Goal: Communication & Community: Answer question/provide support

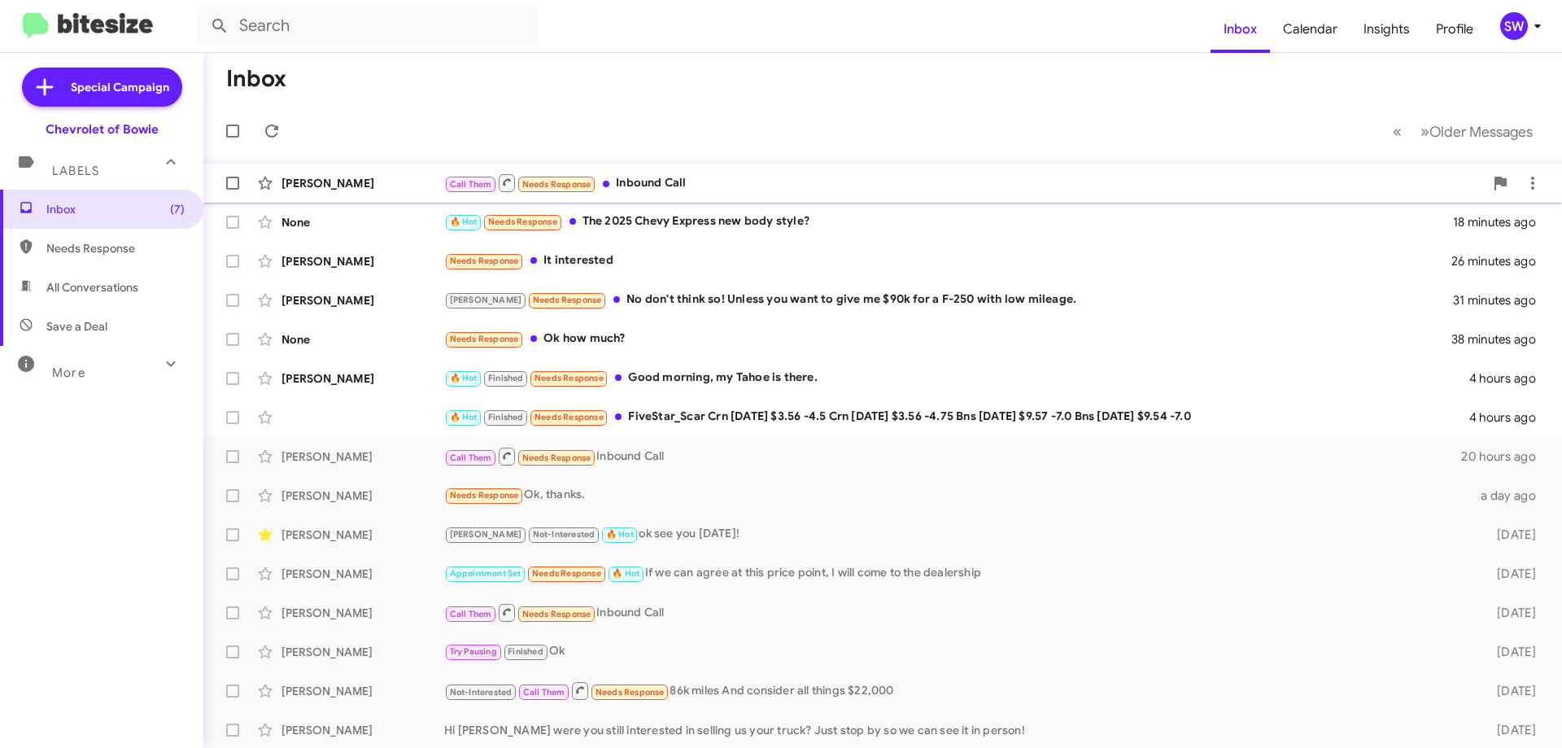
click at [709, 181] on div "Call Them Needs Response Inbound Call" at bounding box center [964, 182] width 1040 height 20
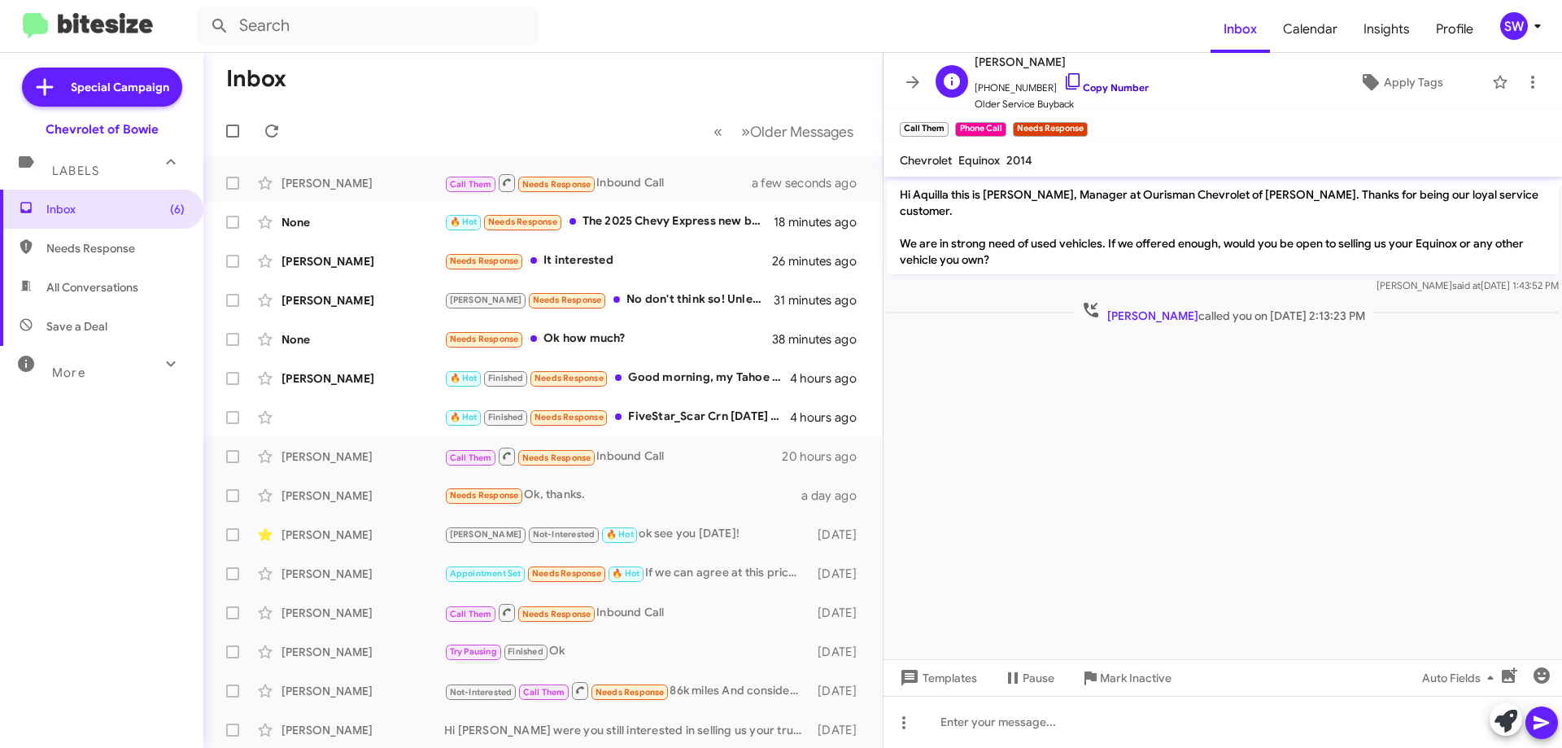
drag, startPoint x: 1054, startPoint y: 81, endPoint x: 1097, endPoint y: 89, distance: 43.7
click at [1063, 81] on icon at bounding box center [1073, 82] width 20 height 20
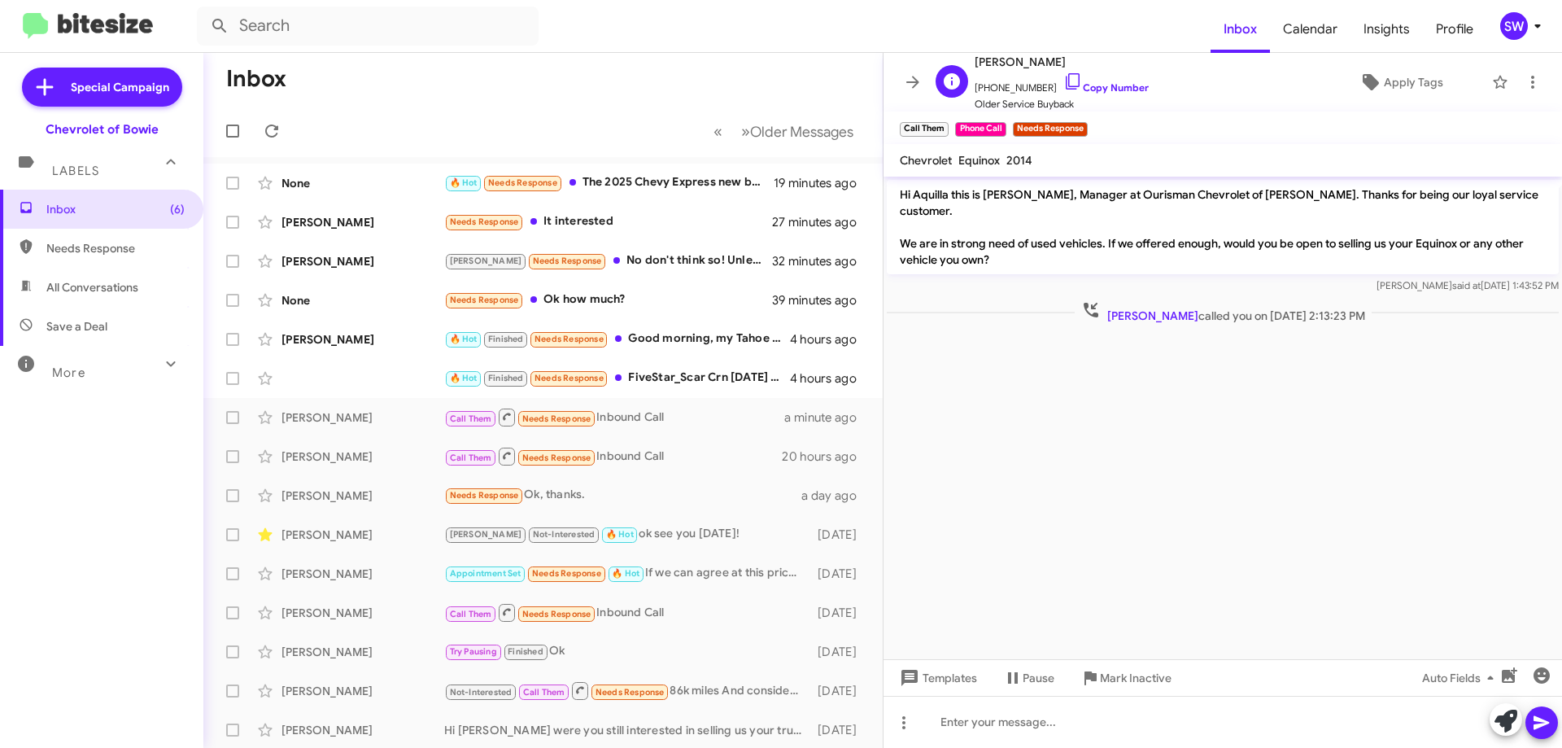
drag, startPoint x: 1048, startPoint y: 76, endPoint x: 1197, endPoint y: 86, distance: 150.0
click at [1063, 78] on icon at bounding box center [1073, 82] width 20 height 20
click at [1127, 681] on span "Mark Inactive" at bounding box center [1136, 677] width 72 height 29
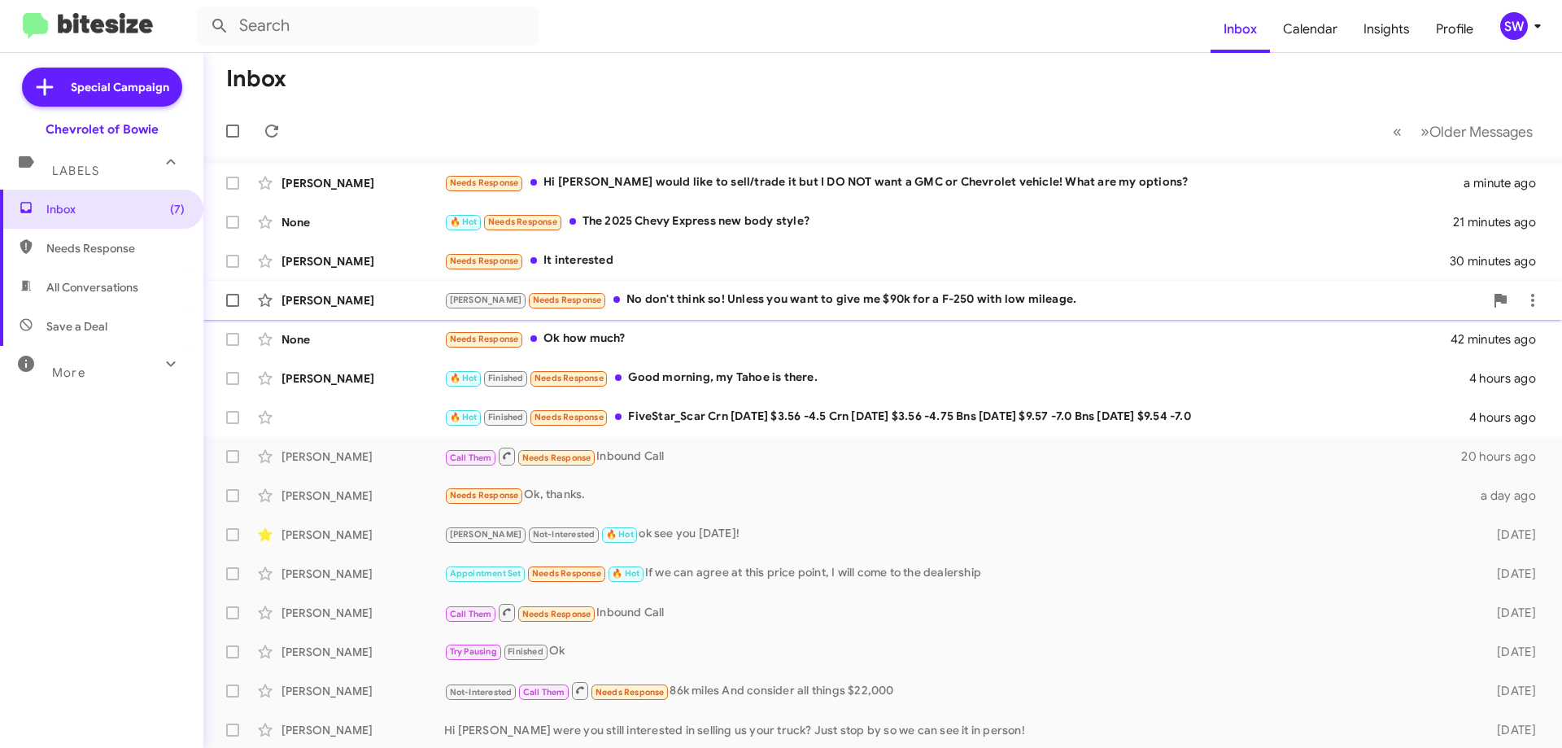
click at [715, 305] on div "Brian Needs Response No don't think so! Unless you want to give me $90k for a F…" at bounding box center [964, 299] width 1040 height 19
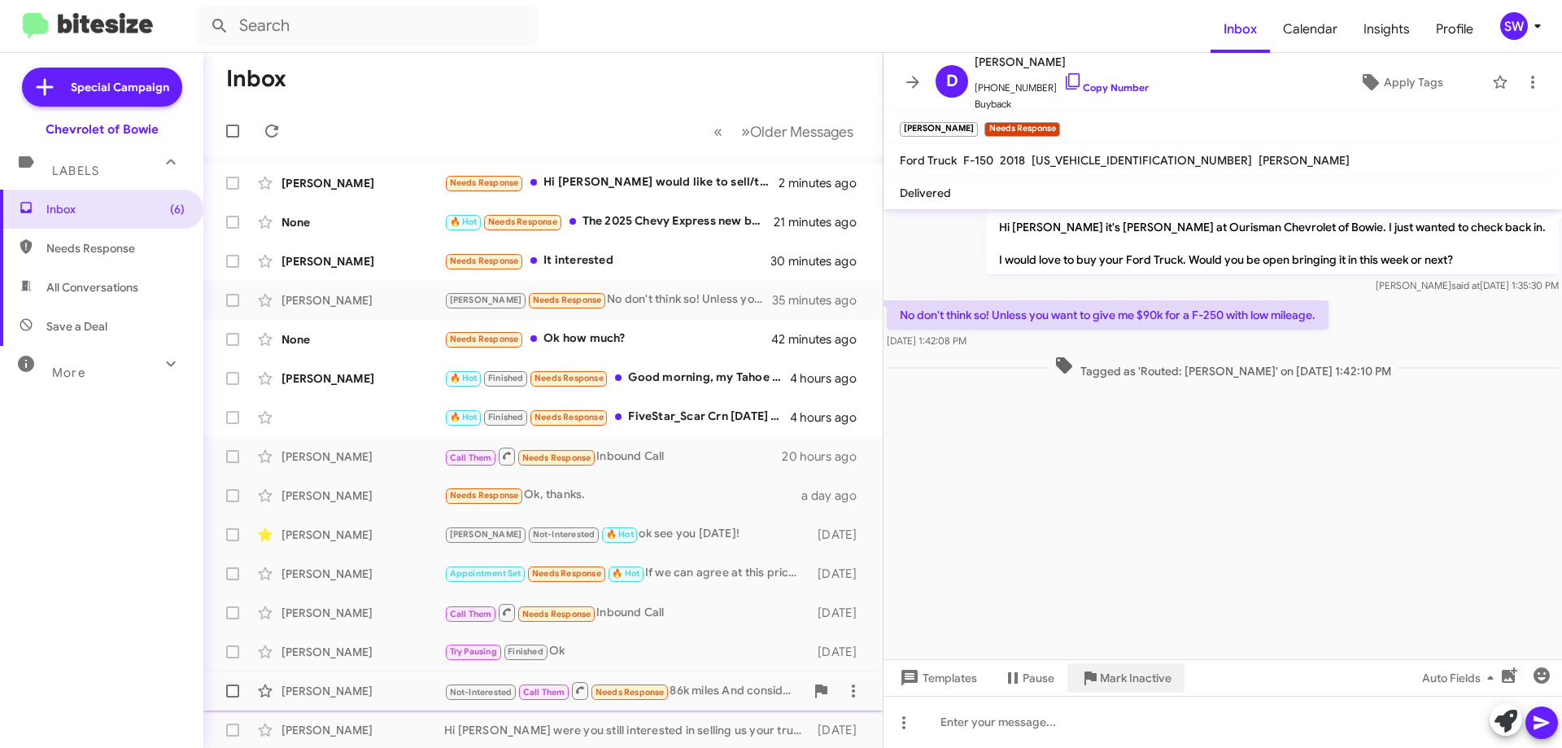
drag, startPoint x: 1121, startPoint y: 673, endPoint x: 1132, endPoint y: 671, distance: 10.7
click at [1124, 673] on span "Mark Inactive" at bounding box center [1136, 677] width 72 height 29
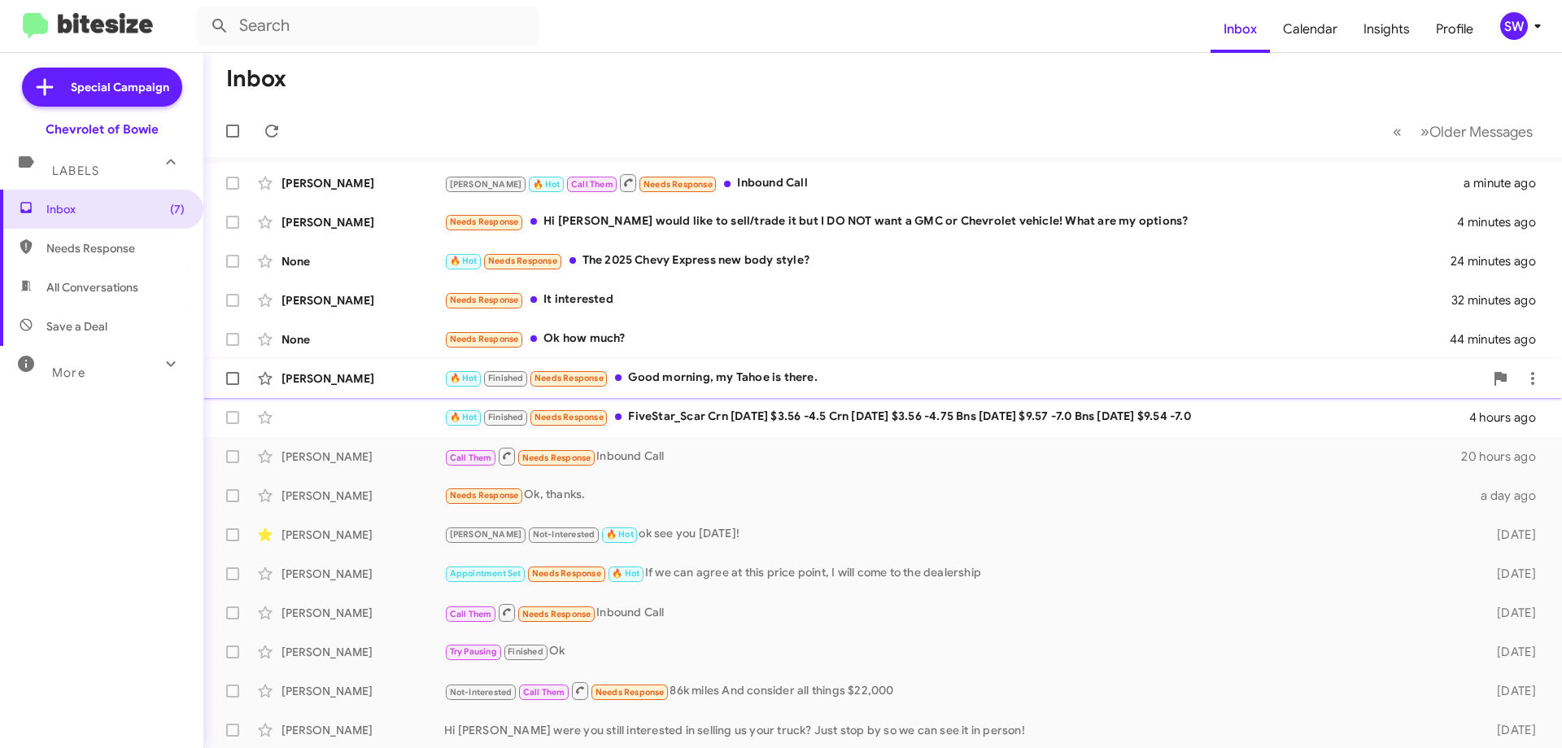
click at [671, 370] on div "🔥 Hot Finished Needs Response Good morning, my Tahoe is there." at bounding box center [964, 378] width 1040 height 19
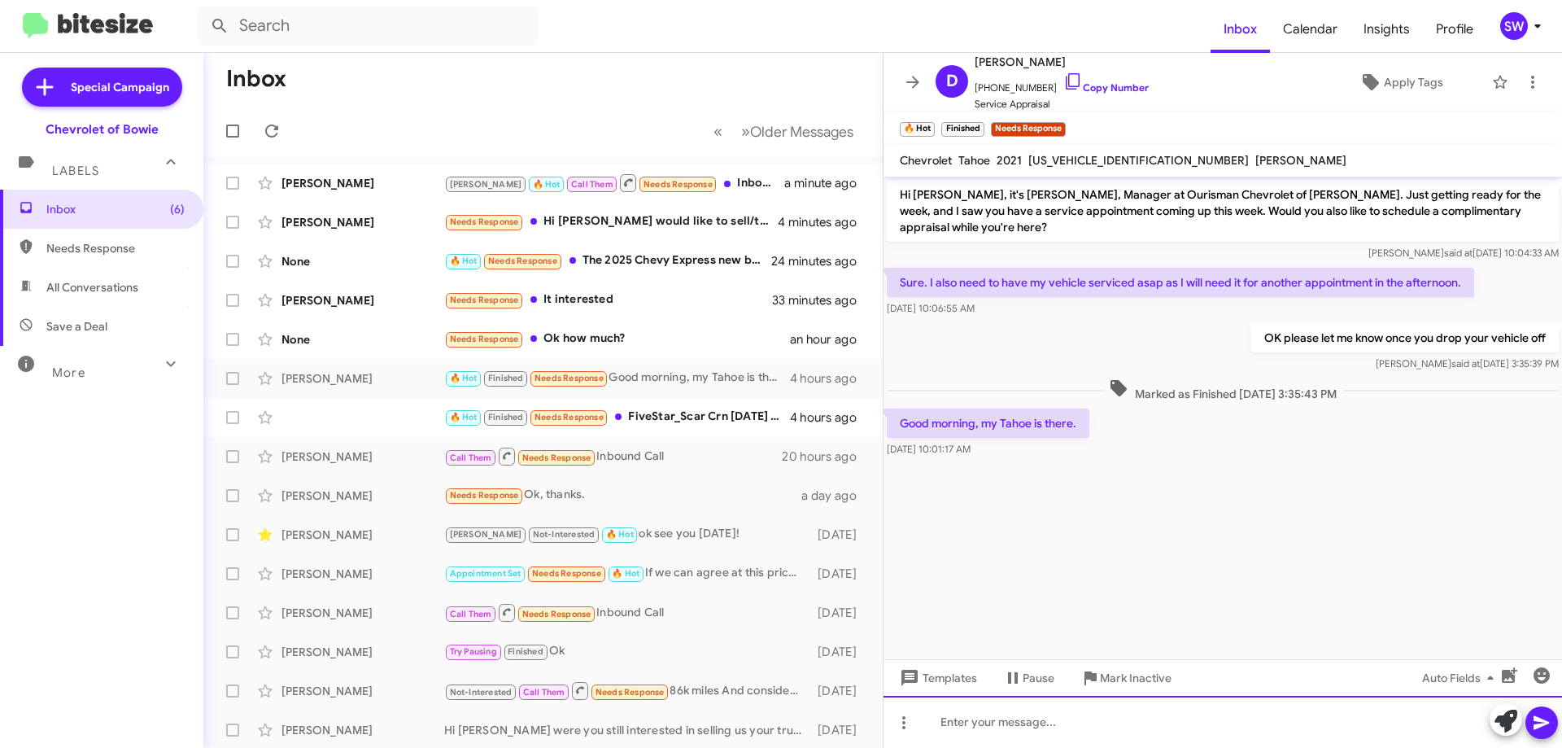
click at [1033, 739] on div at bounding box center [1222, 722] width 678 height 52
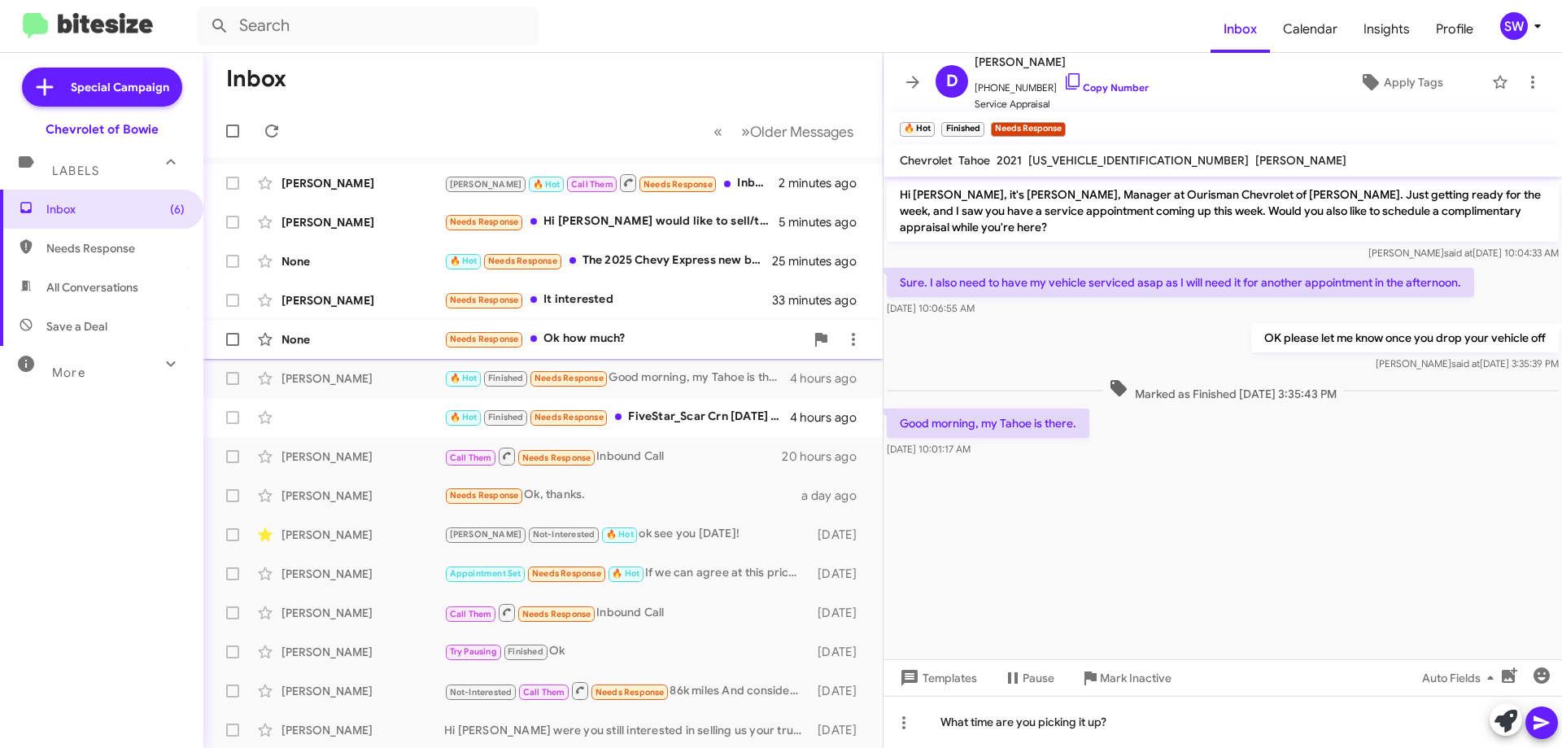
click at [607, 346] on div "Needs Response Ok how much?" at bounding box center [624, 338] width 360 height 19
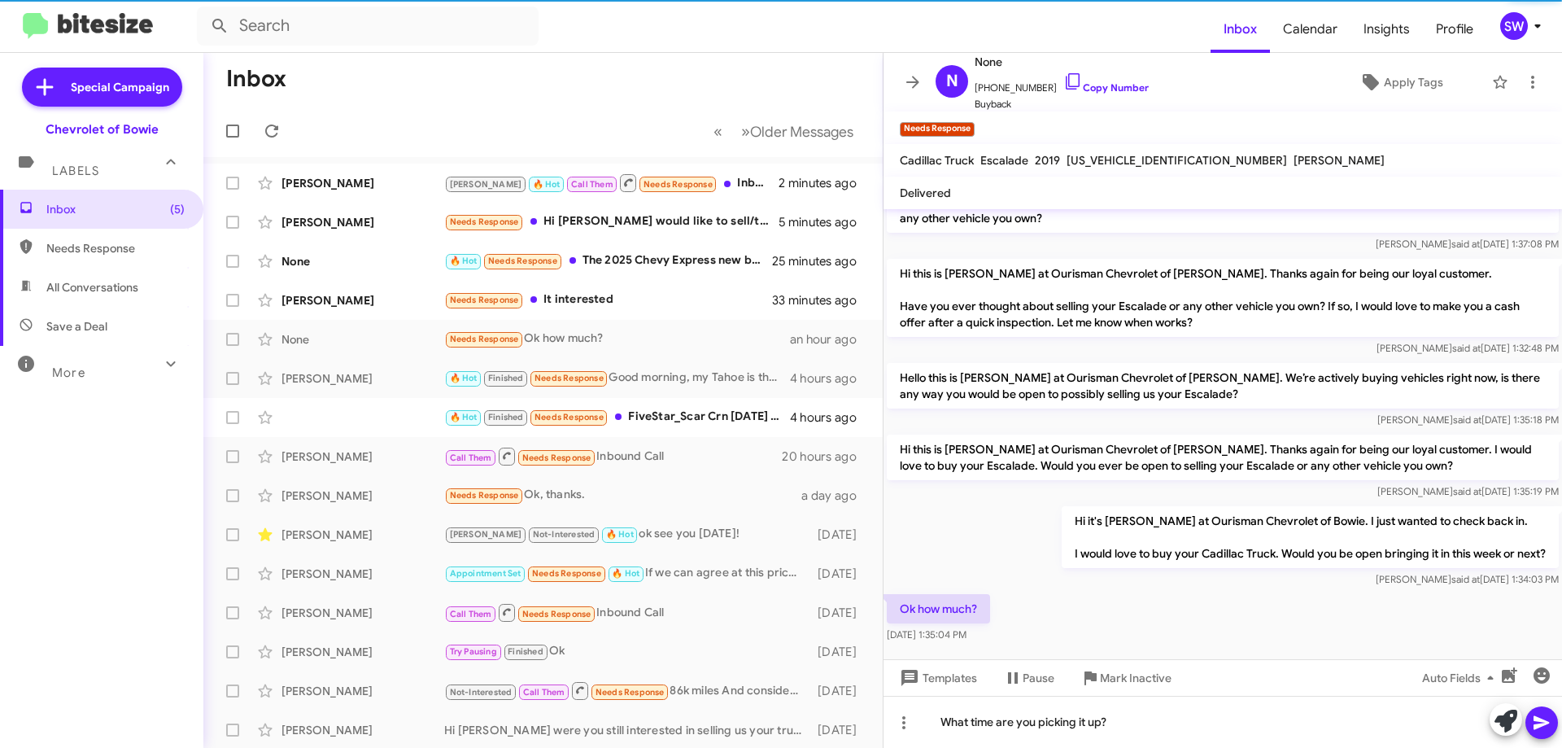
scroll to position [69, 0]
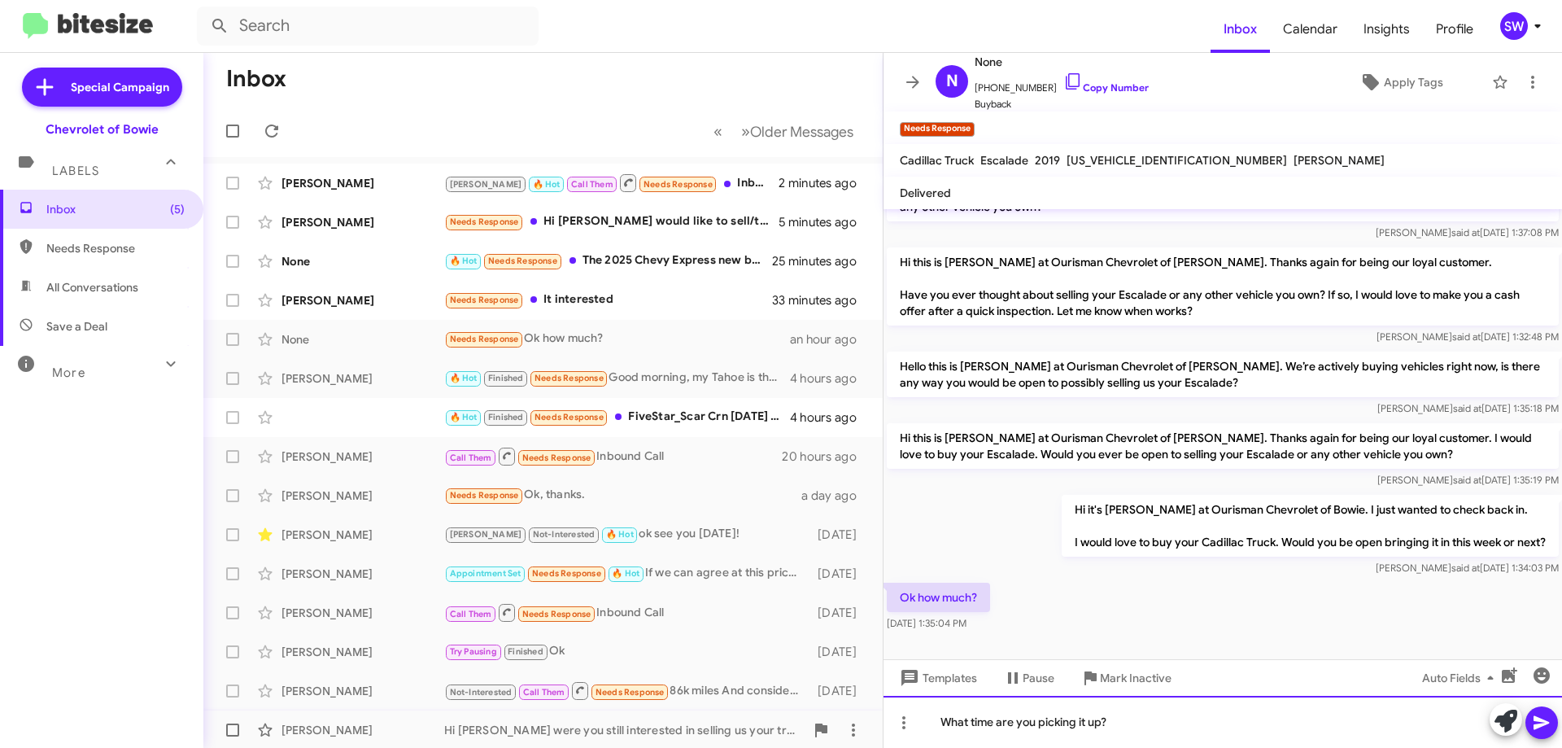
drag, startPoint x: 1132, startPoint y: 719, endPoint x: 868, endPoint y: 712, distance: 263.7
click at [875, 716] on div "Inbox « Previous » Next Older Messages Wayne Smith Brian 🔥 Hot Call Them Needs …" at bounding box center [882, 400] width 1359 height 695
click at [1306, 726] on div "We would need to see it in person, let me know if you have time to sto pby" at bounding box center [1222, 722] width 678 height 52
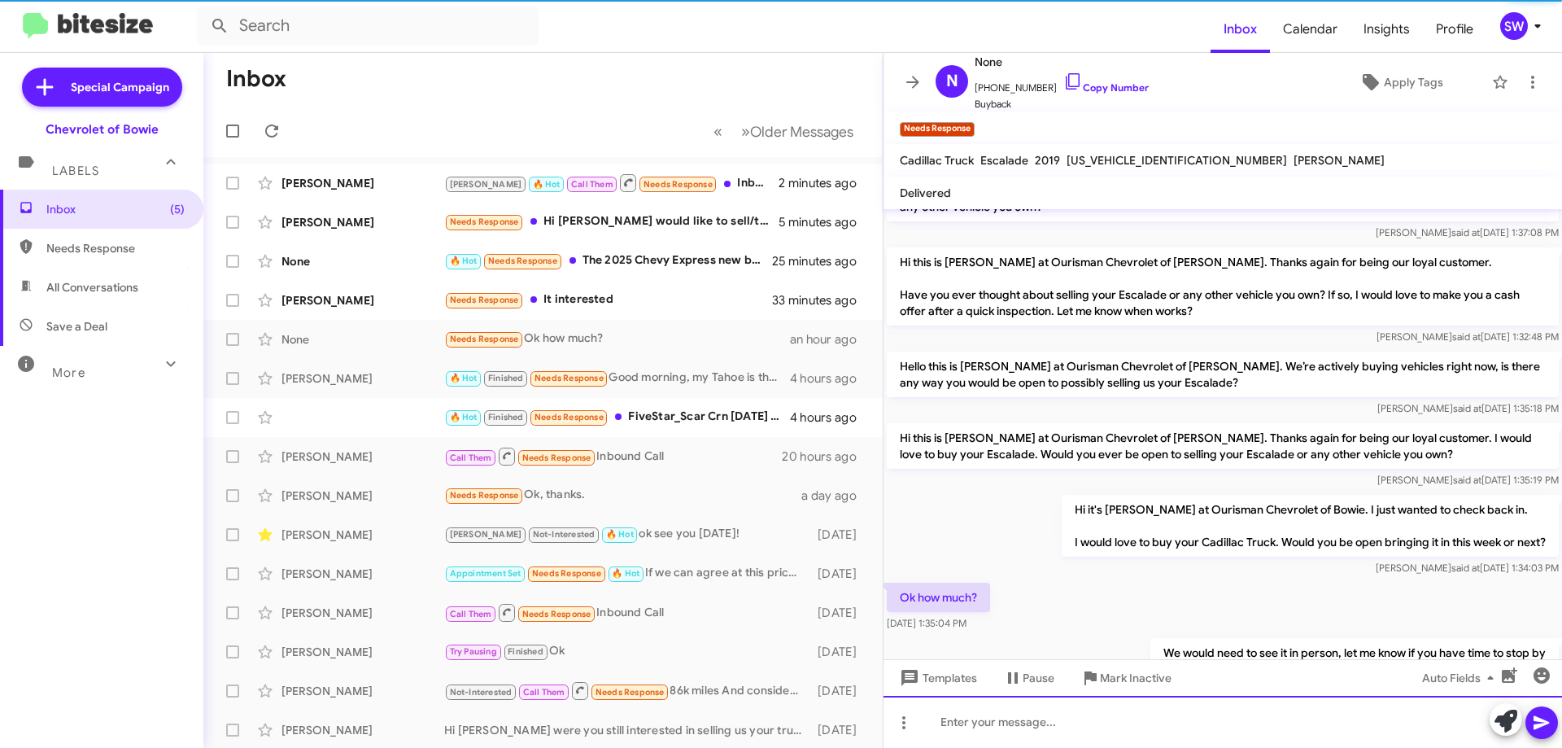
scroll to position [129, 0]
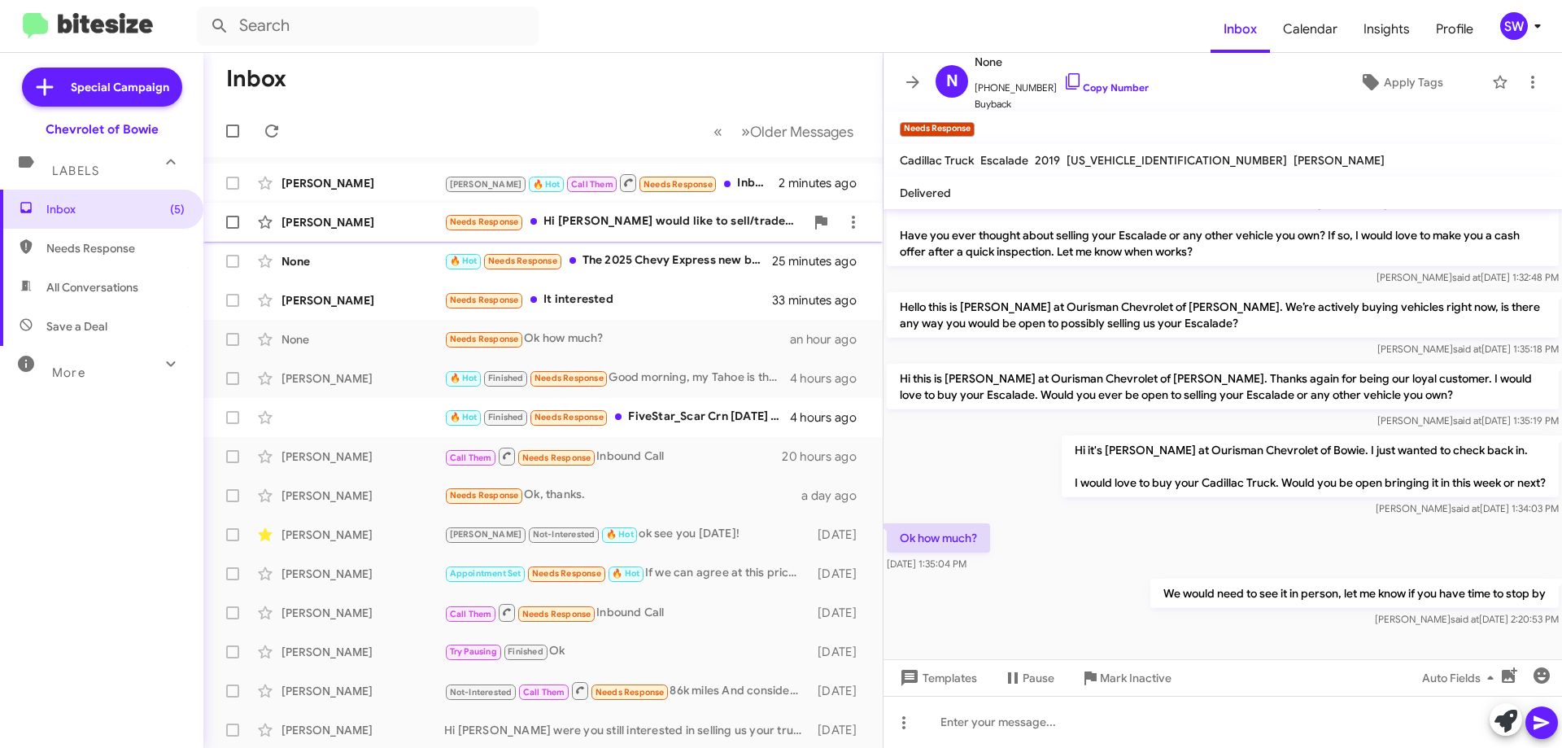
click at [599, 220] on div "Needs Response Hi Stephanie I would like to sell/trade it but I DO NOT want a G…" at bounding box center [624, 221] width 360 height 19
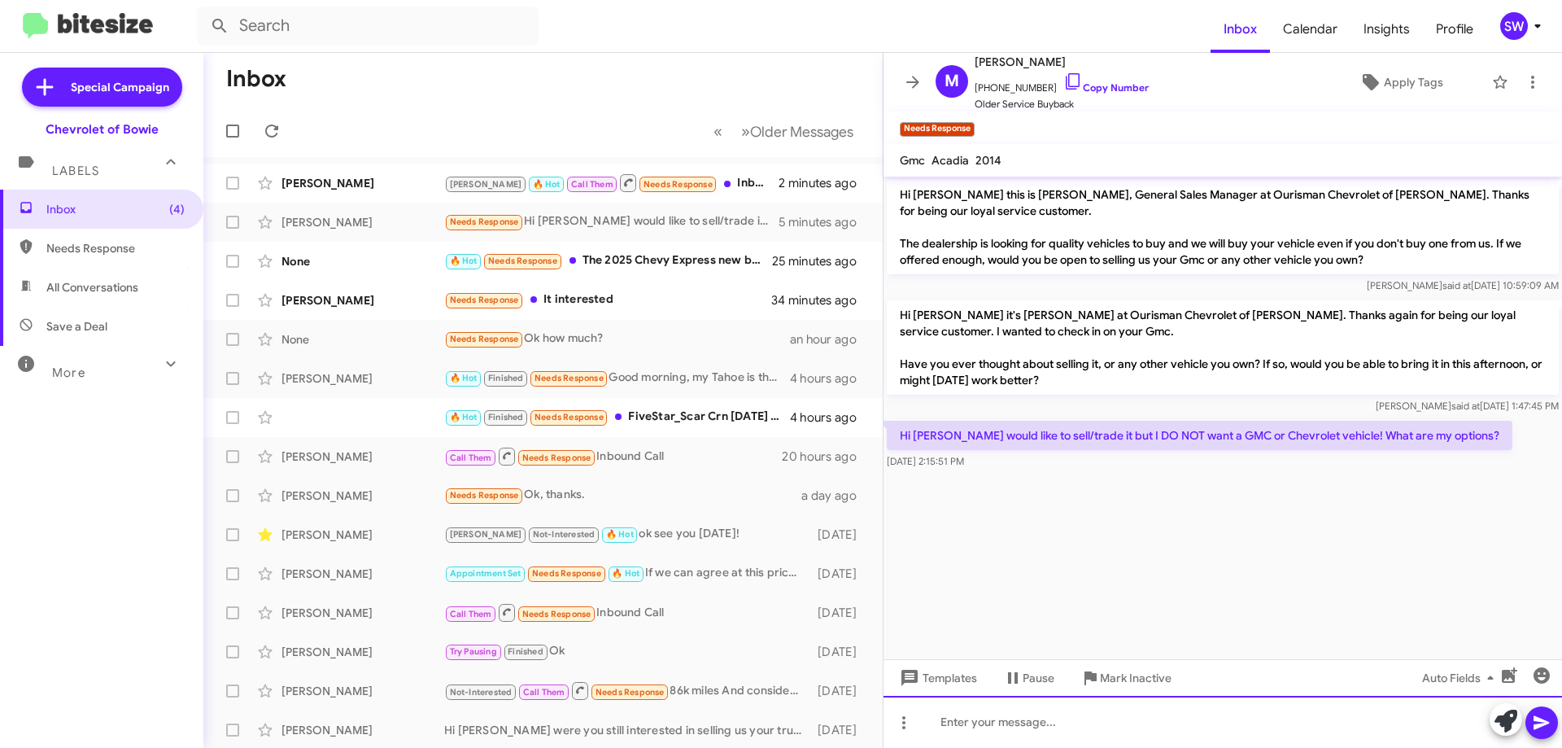
click at [1019, 715] on div at bounding box center [1222, 722] width 678 height 52
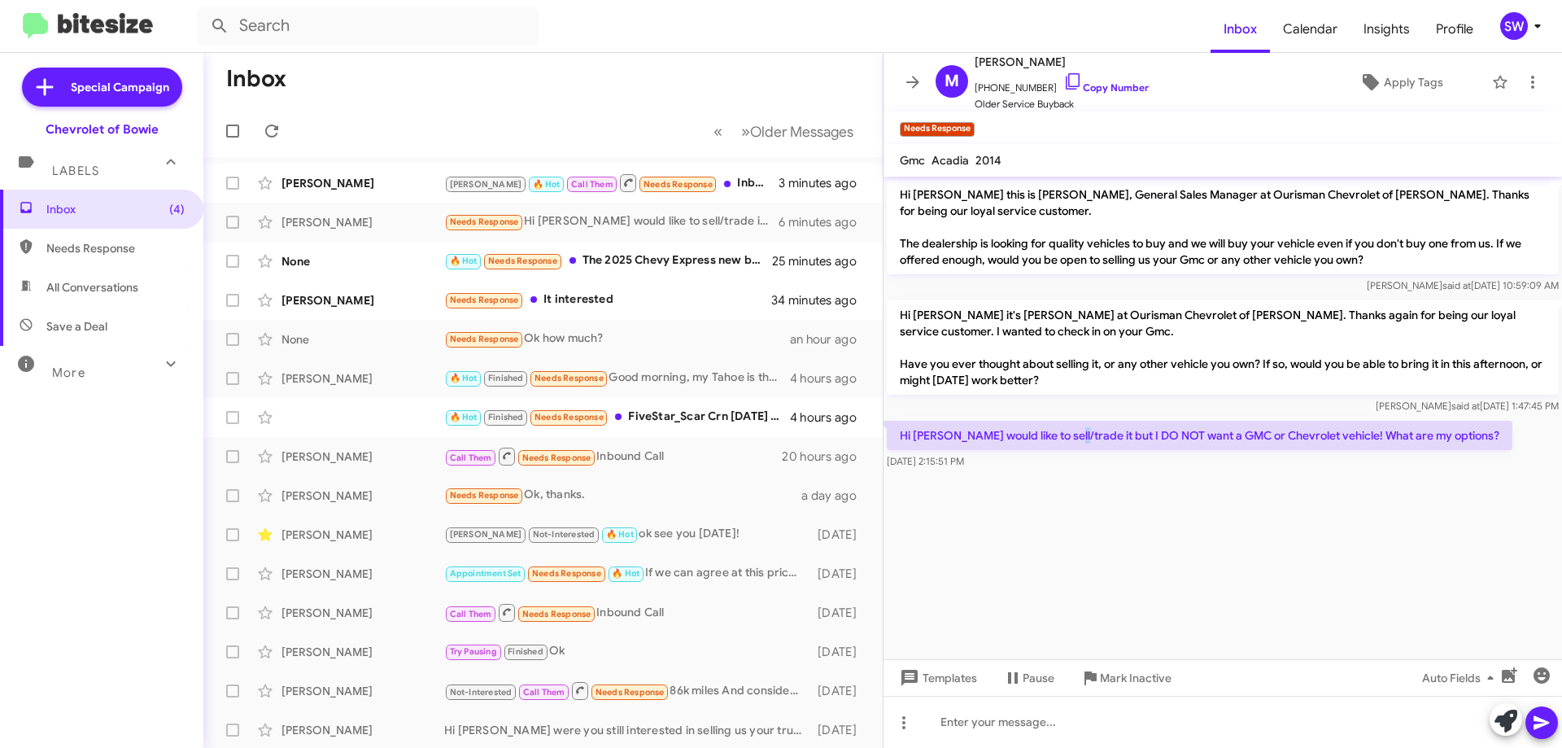
drag, startPoint x: 1062, startPoint y: 435, endPoint x: 1075, endPoint y: 435, distance: 13.8
click at [1069, 434] on p "Hi Stephanie I would like to sell/trade it but I DO NOT want a GMC or Chevrolet…" at bounding box center [1200, 435] width 626 height 29
drag, startPoint x: 1115, startPoint y: 438, endPoint x: 1188, endPoint y: 439, distance: 73.2
click at [1119, 438] on p "Hi Stephanie I would like to sell/trade it but I DO NOT want a GMC or Chevrolet…" at bounding box center [1200, 435] width 626 height 29
drag, startPoint x: 1214, startPoint y: 440, endPoint x: 1254, endPoint y: 440, distance: 40.7
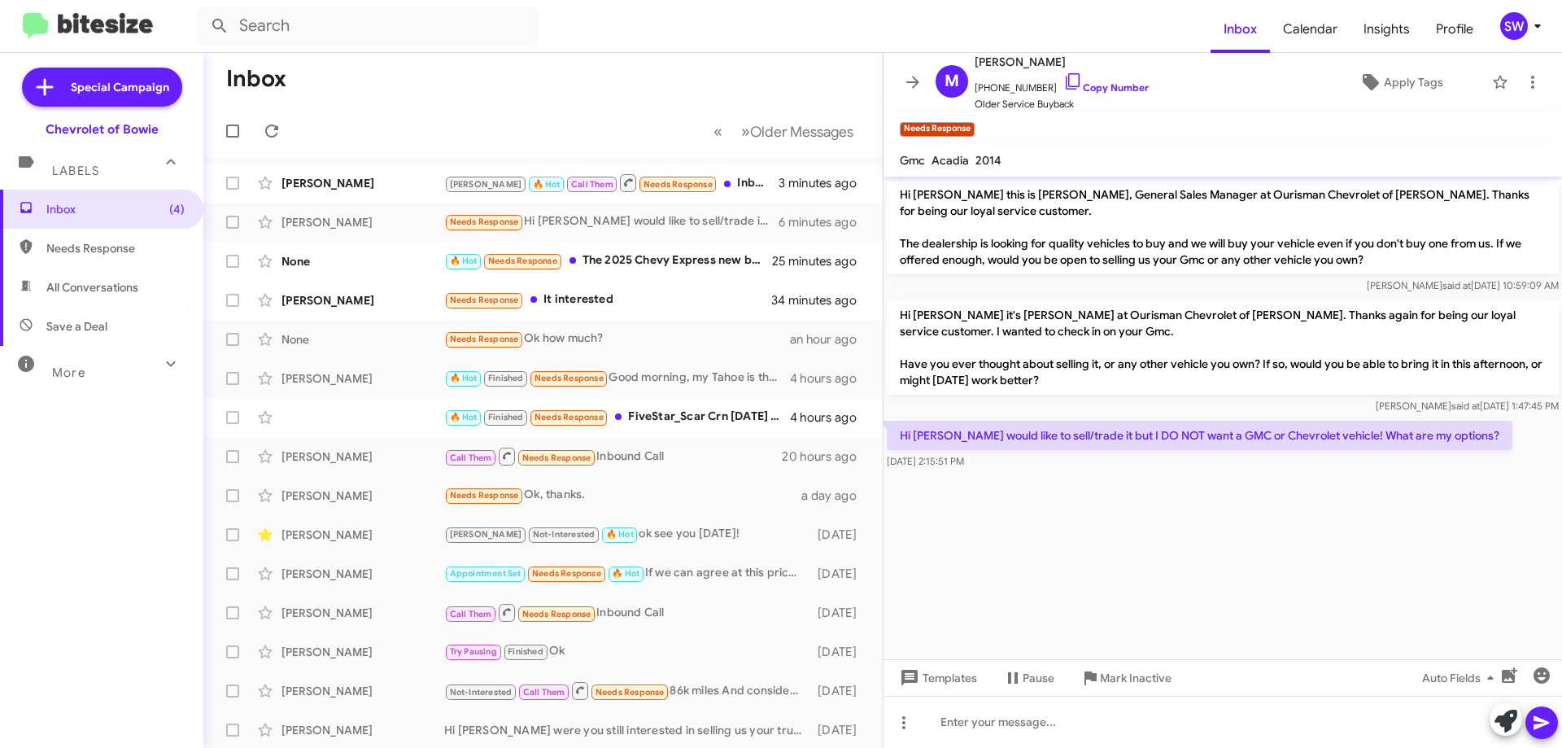
click at [1215, 440] on p "Hi Stephanie I would like to sell/trade it but I DO NOT want a GMC or Chevrolet…" at bounding box center [1200, 435] width 626 height 29
drag, startPoint x: 1311, startPoint y: 435, endPoint x: 1381, endPoint y: 438, distance: 70.0
click at [1318, 435] on p "Hi Stephanie I would like to sell/trade it but I DO NOT want a GMC or Chevrolet…" at bounding box center [1200, 435] width 626 height 29
drag, startPoint x: 1391, startPoint y: 439, endPoint x: 1376, endPoint y: 551, distance: 112.5
click at [1393, 439] on p "Hi Stephanie I would like to sell/trade it but I DO NOT want a GMC or Chevrolet…" at bounding box center [1200, 435] width 626 height 29
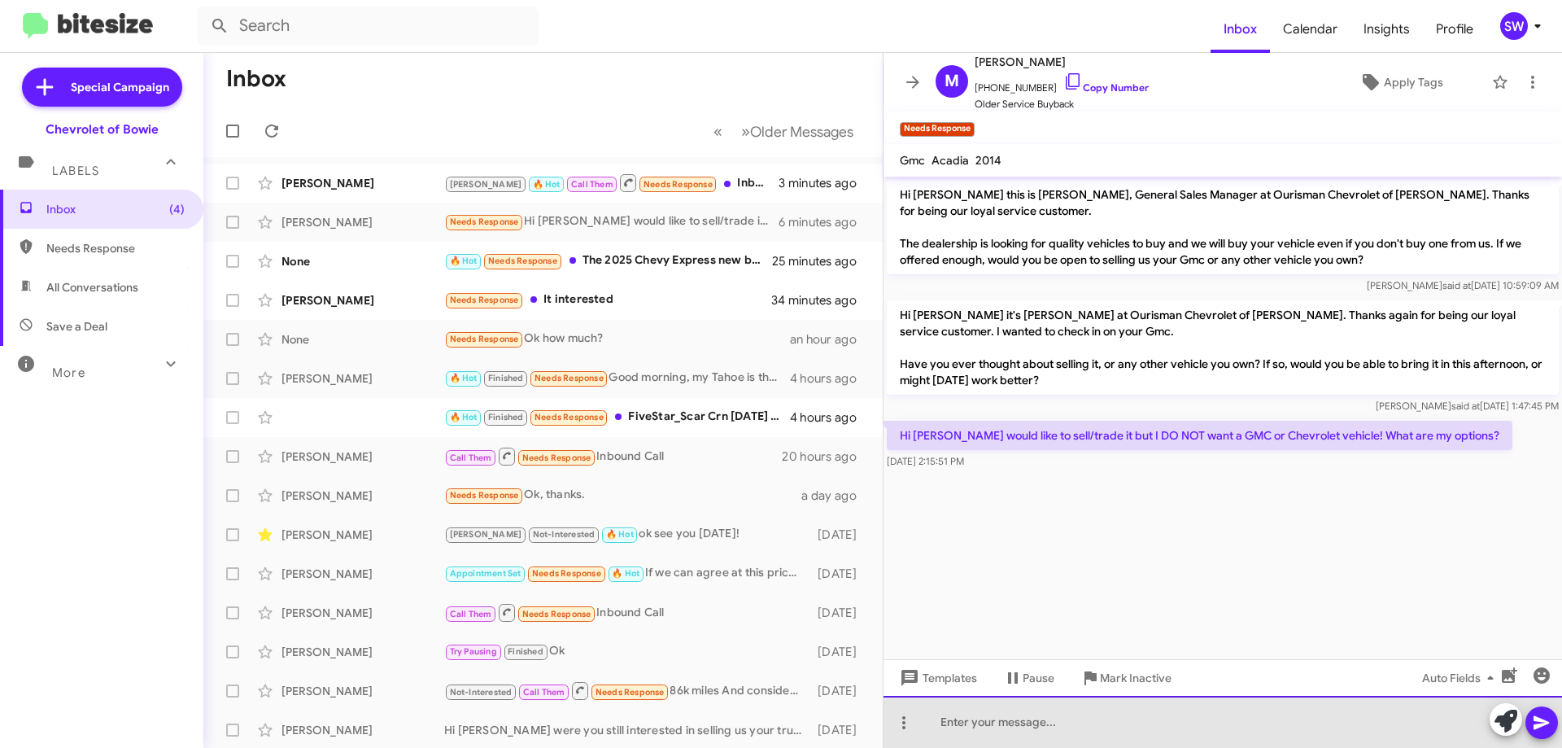
drag, startPoint x: 1007, startPoint y: 720, endPoint x: 988, endPoint y: 719, distance: 19.5
click at [1008, 720] on div at bounding box center [1222, 722] width 678 height 52
drag, startPoint x: 1020, startPoint y: 728, endPoint x: 997, endPoint y: 747, distance: 29.5
click at [1018, 722] on div at bounding box center [1222, 722] width 678 height 52
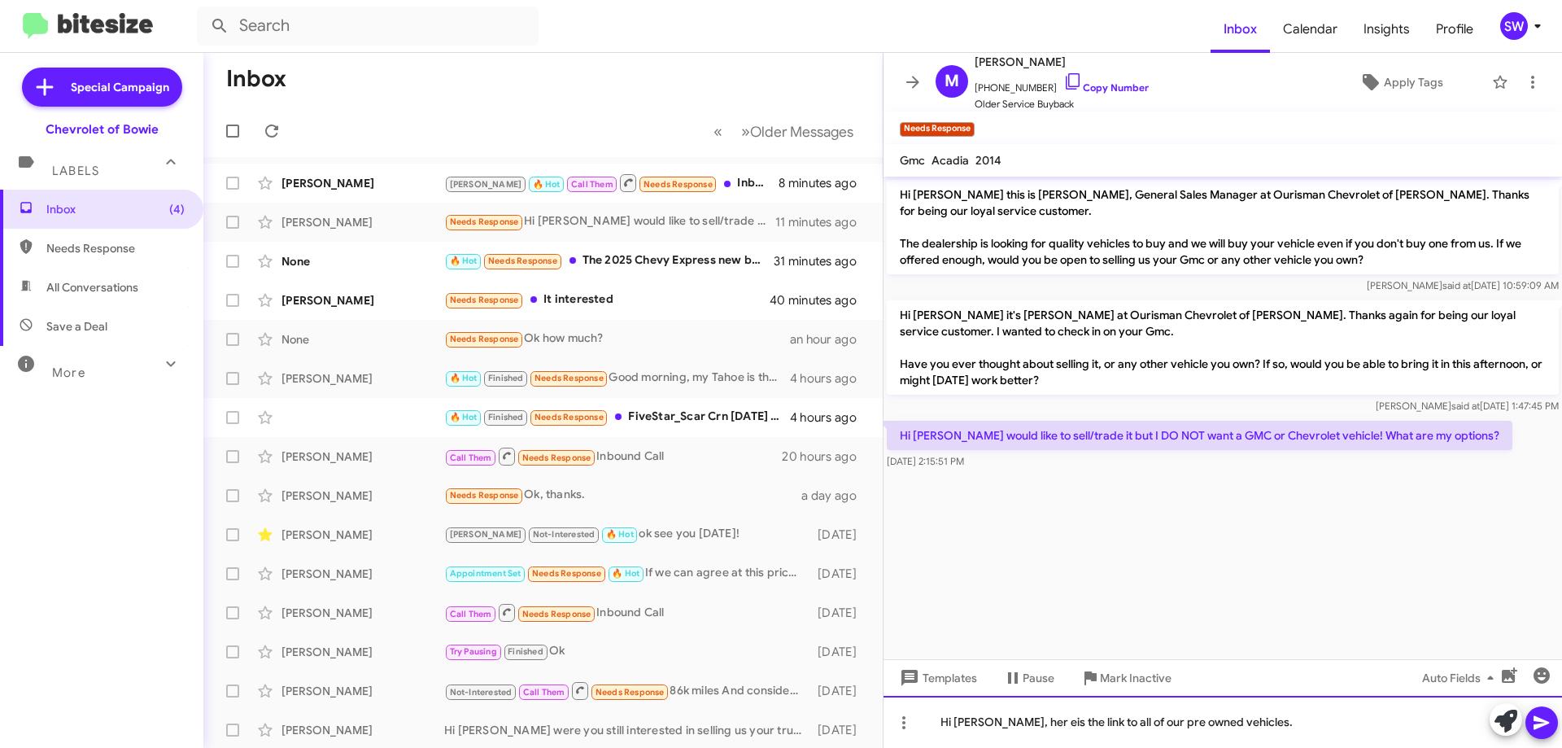
click at [1018, 722] on div "Hi Mildred, her eis the link to all of our pre owned vehicles." at bounding box center [1222, 722] width 678 height 52
click at [1290, 722] on div "Hi Mildred, here is the link to all of our pre owned vehicles." at bounding box center [1222, 722] width 678 height 52
click at [1311, 722] on div "Hi Mildred, here is the link to all of our pre owned vehicles." at bounding box center [1222, 722] width 678 height 52
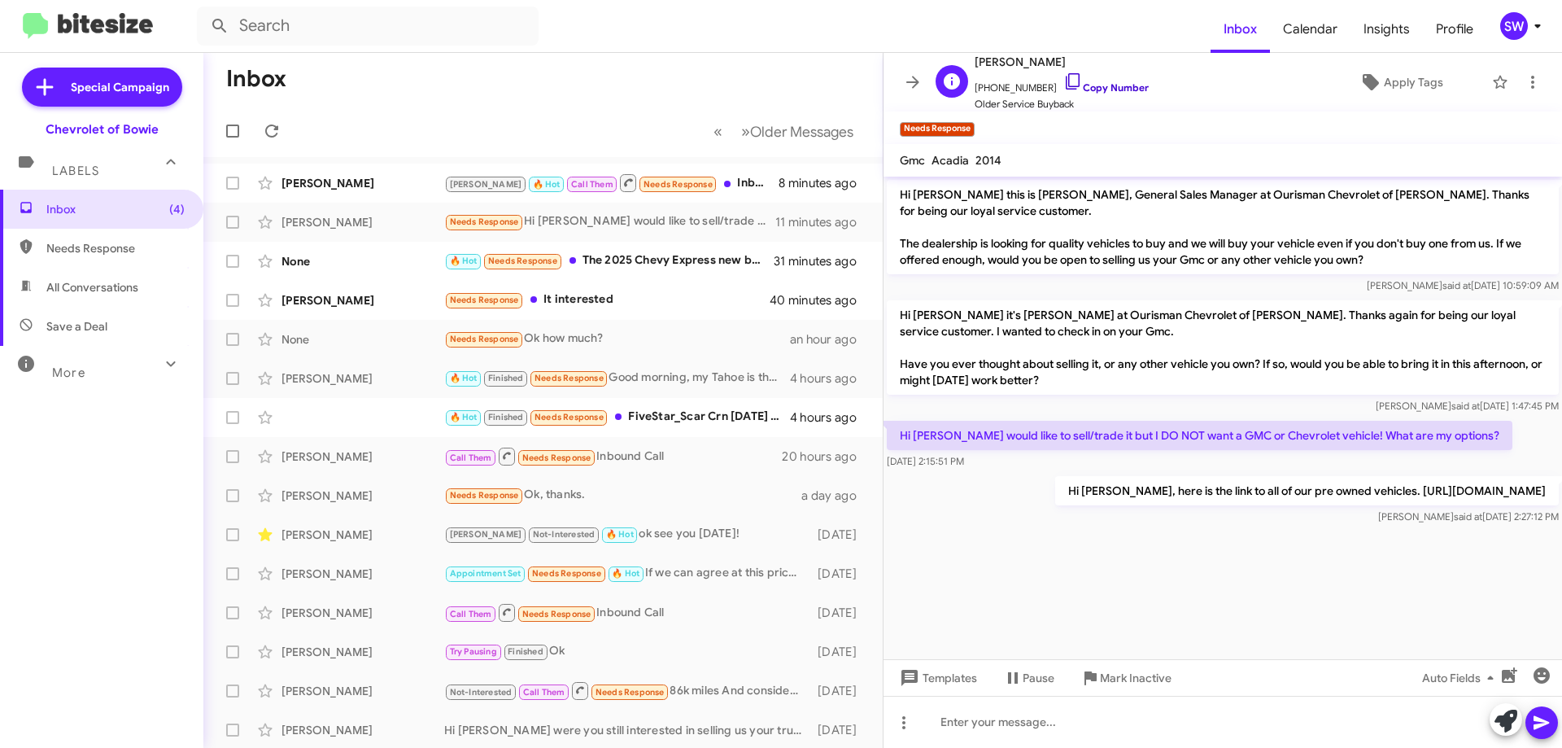
click at [1063, 82] on icon at bounding box center [1073, 82] width 20 height 20
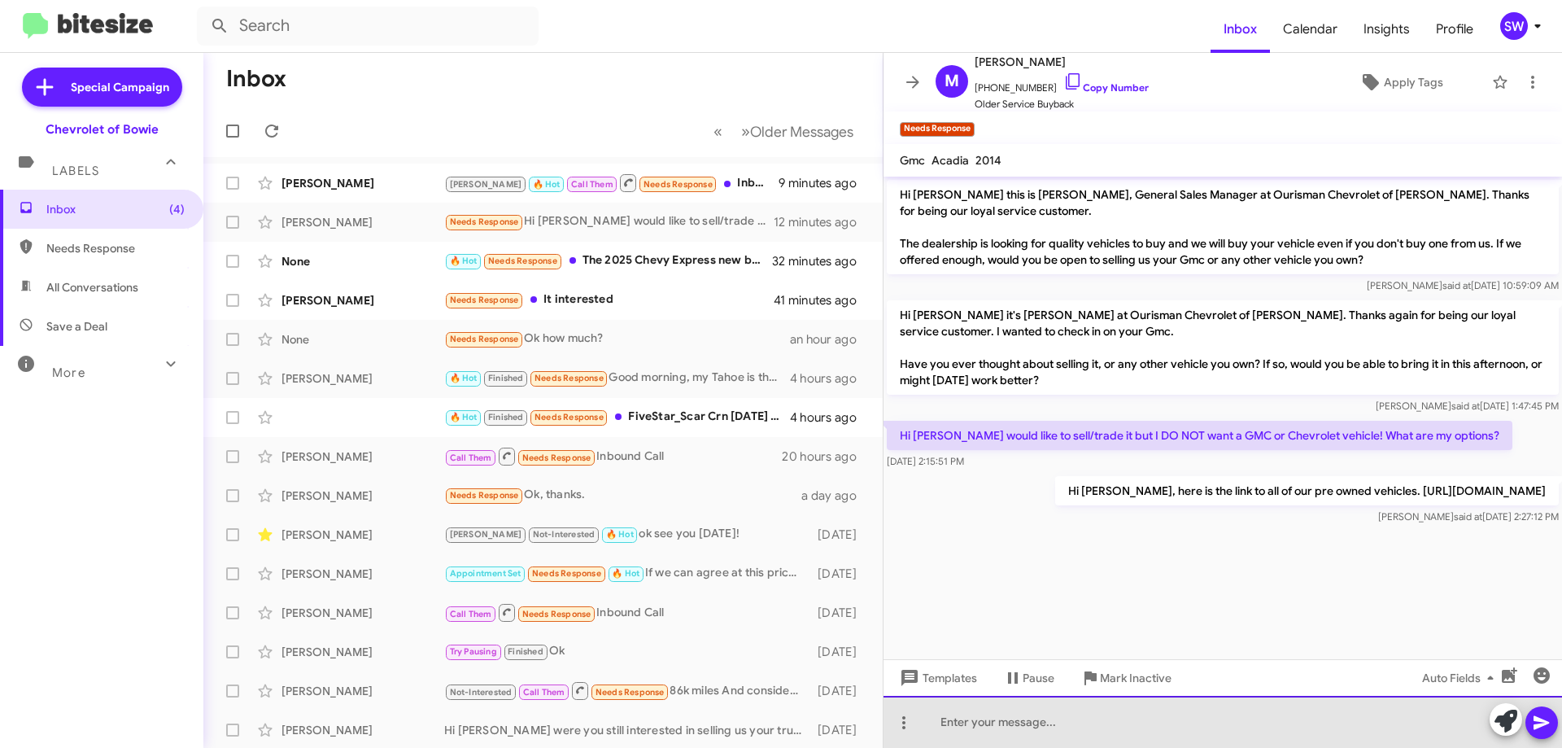
click at [1074, 723] on div at bounding box center [1222, 722] width 678 height 52
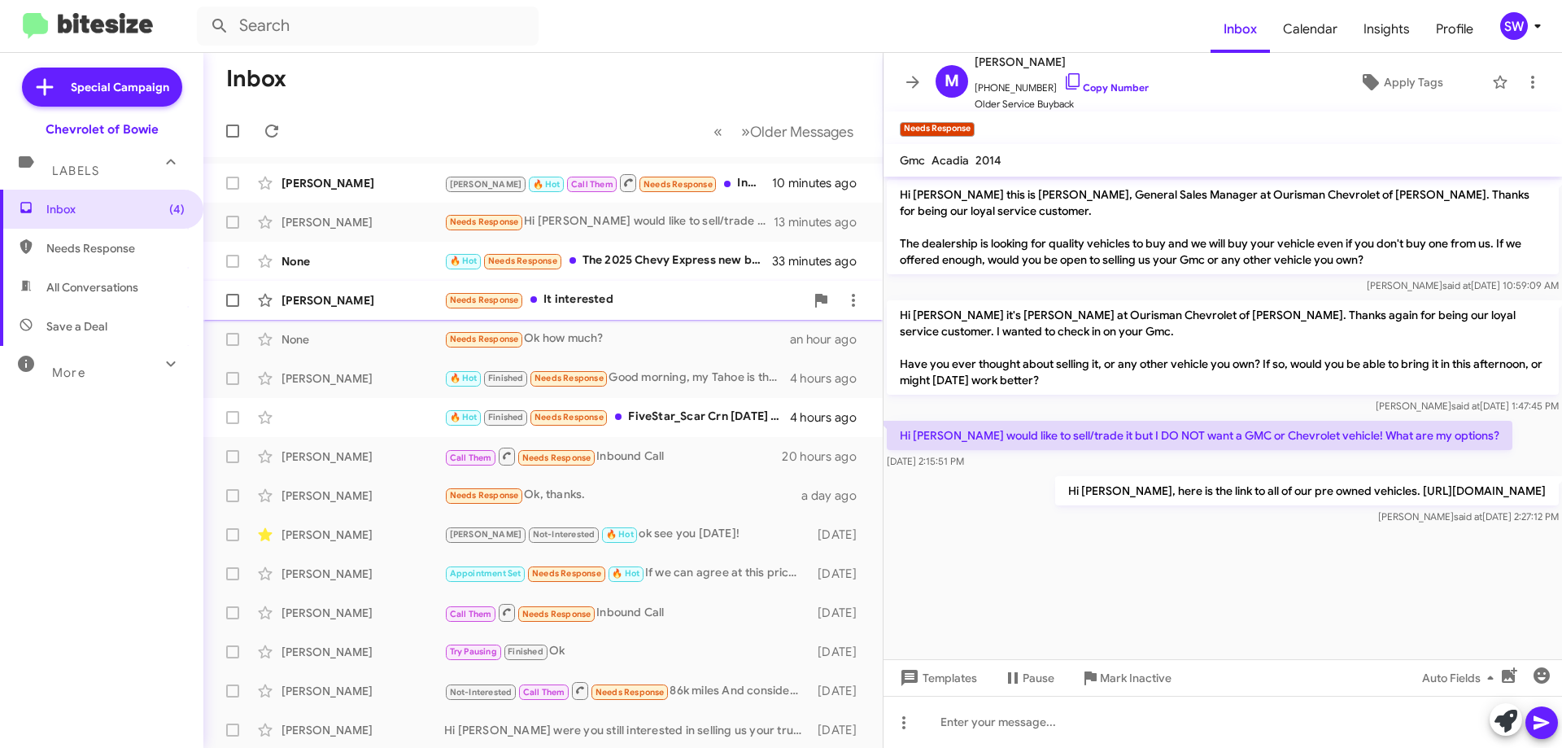
click at [560, 299] on div "Needs Response It interested" at bounding box center [624, 299] width 360 height 19
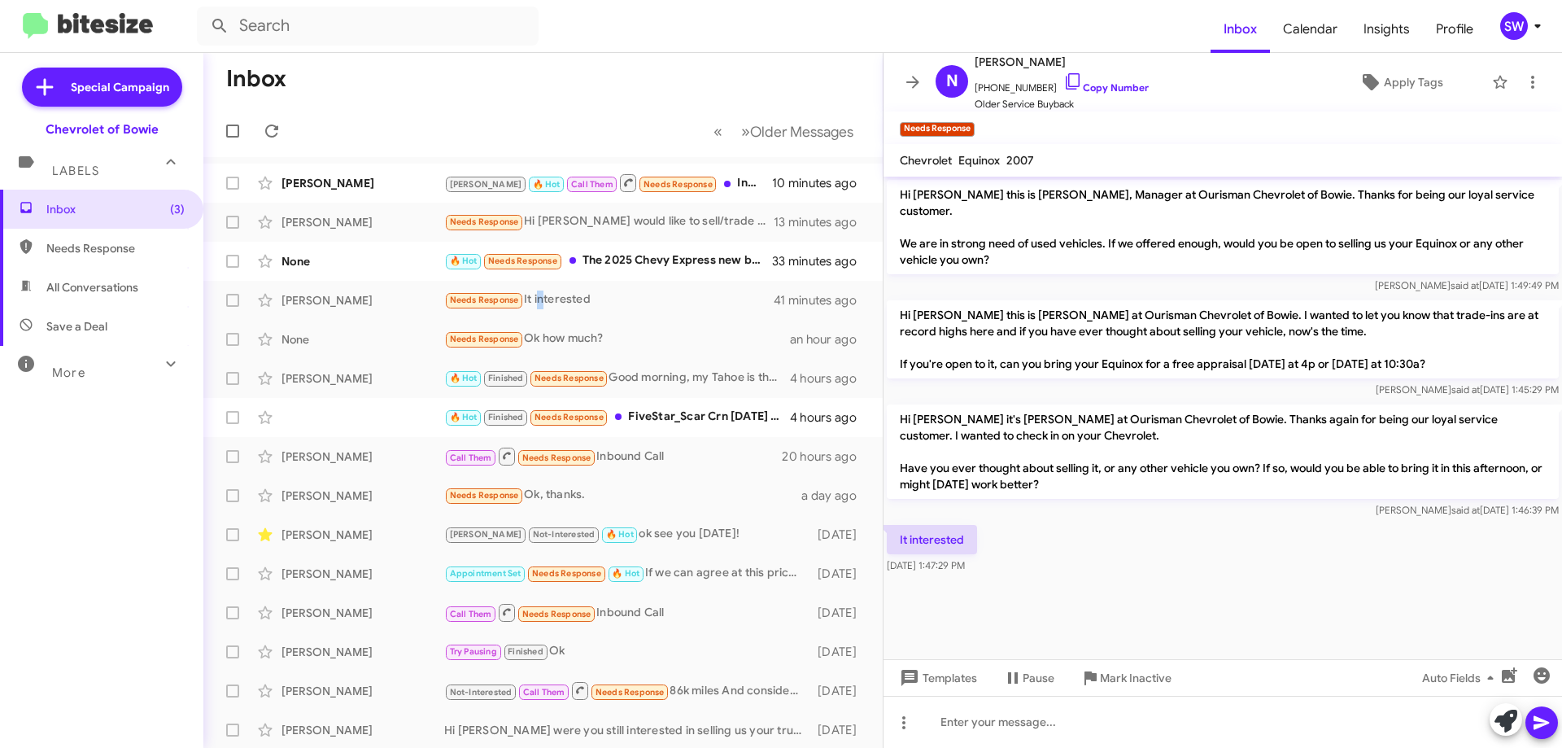
drag, startPoint x: 1111, startPoint y: 672, endPoint x: 1096, endPoint y: 229, distance: 442.8
click at [1094, 250] on div "Hi Nancy this is Stephanie Warrington, Manager at Ourisman Chevrolet of Bowie. …" at bounding box center [1222, 462] width 678 height 571
click at [1063, 77] on icon at bounding box center [1073, 82] width 20 height 20
drag, startPoint x: 1121, startPoint y: 669, endPoint x: 1158, endPoint y: 663, distance: 38.0
click at [1121, 670] on span "Mark Inactive" at bounding box center [1136, 677] width 72 height 29
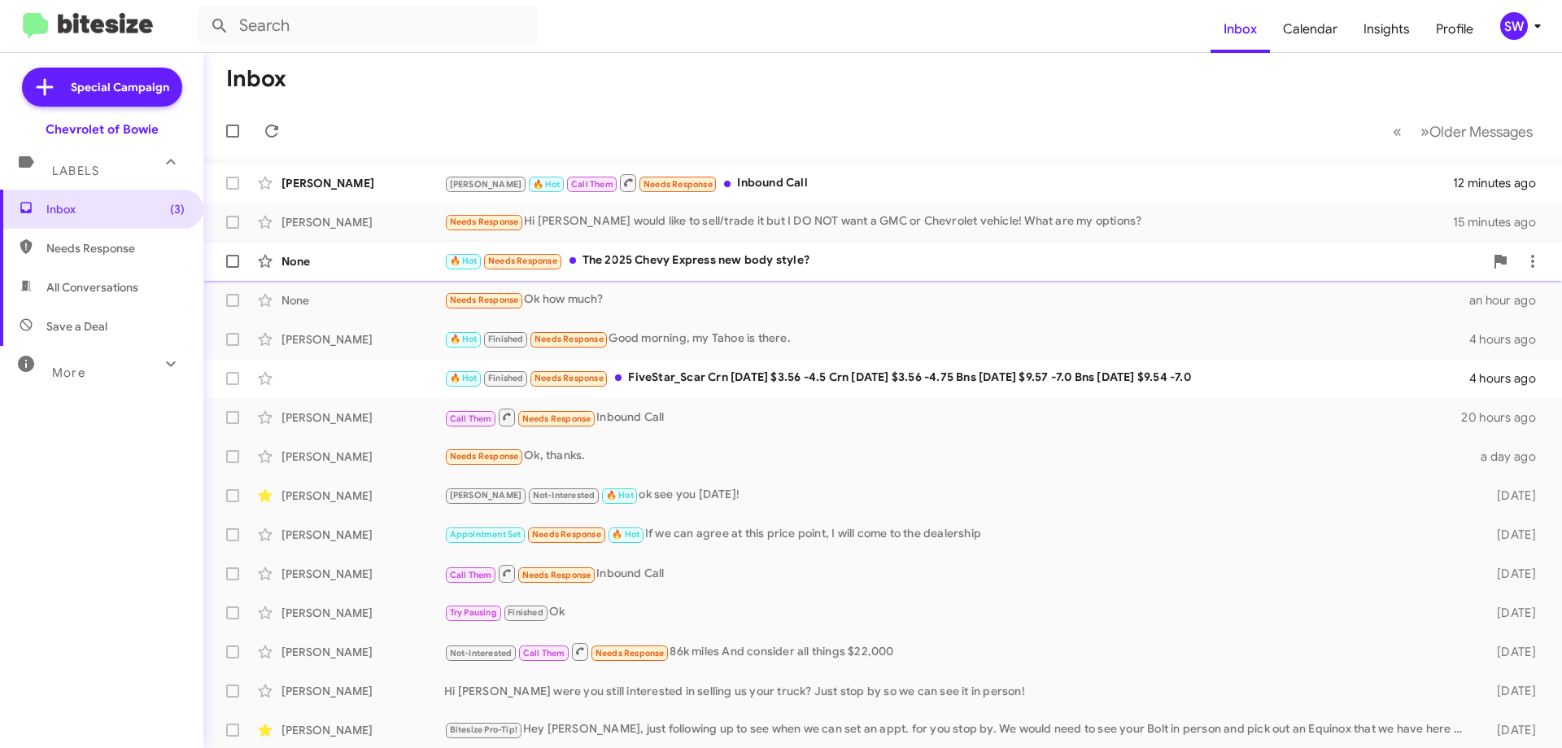
drag, startPoint x: 668, startPoint y: 248, endPoint x: 683, endPoint y: 253, distance: 16.2
click at [668, 249] on div "None 🔥 Hot Needs Response The 2025 Chevy Express new body style? 35 minutes ago" at bounding box center [882, 261] width 1332 height 33
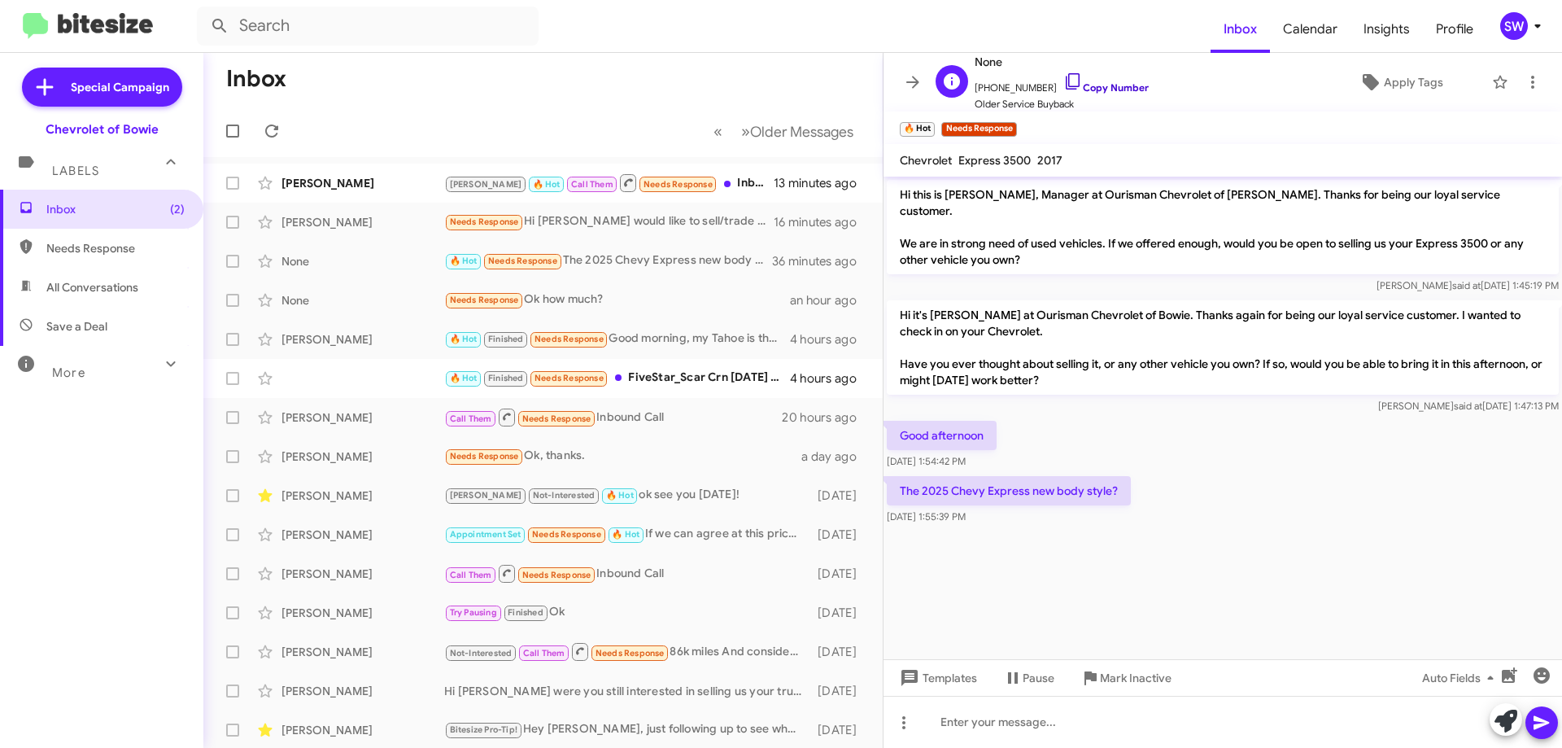
click at [1063, 82] on icon at bounding box center [1073, 82] width 20 height 20
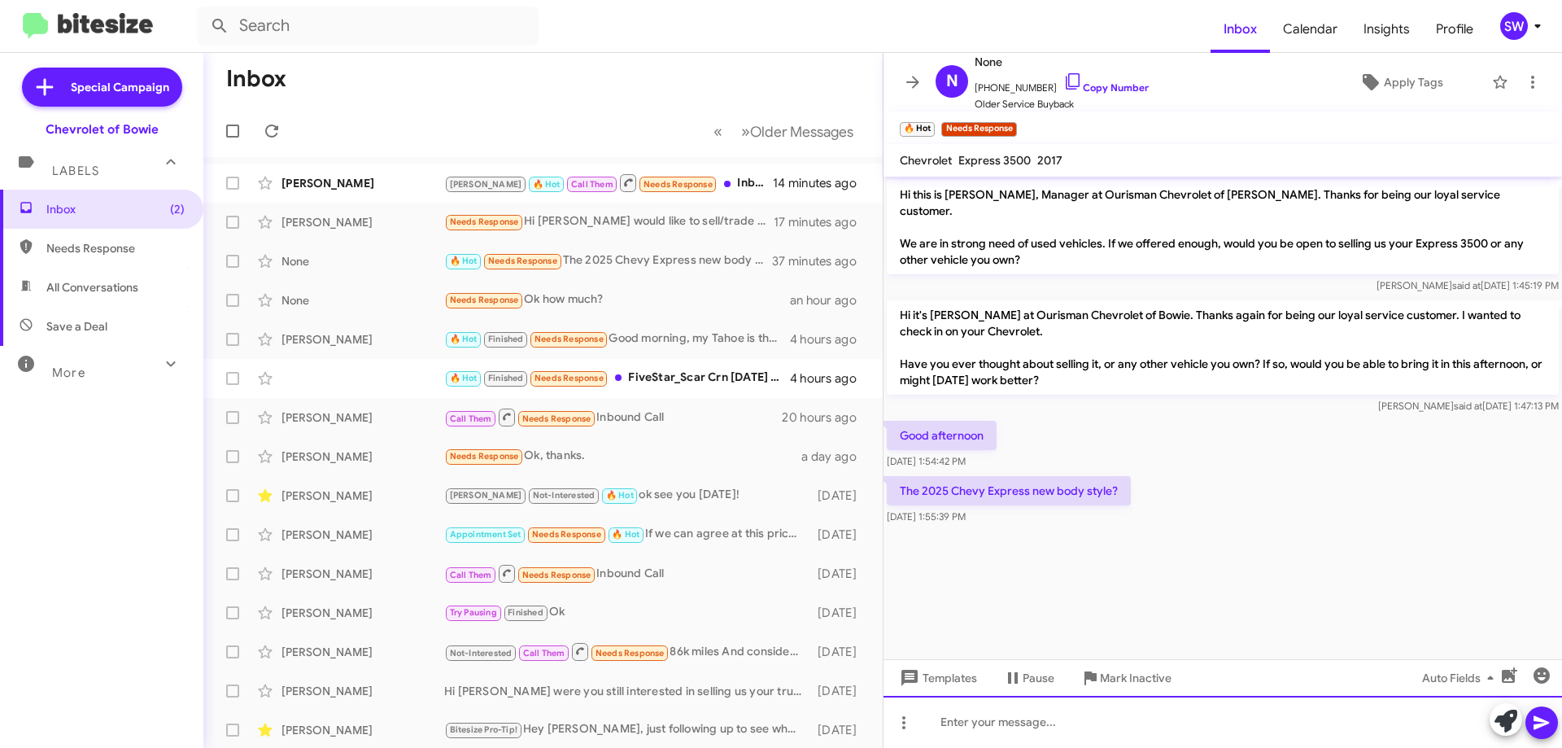
drag, startPoint x: 988, startPoint y: 726, endPoint x: 996, endPoint y: 726, distance: 8.2
click at [990, 731] on div at bounding box center [1222, 722] width 678 height 52
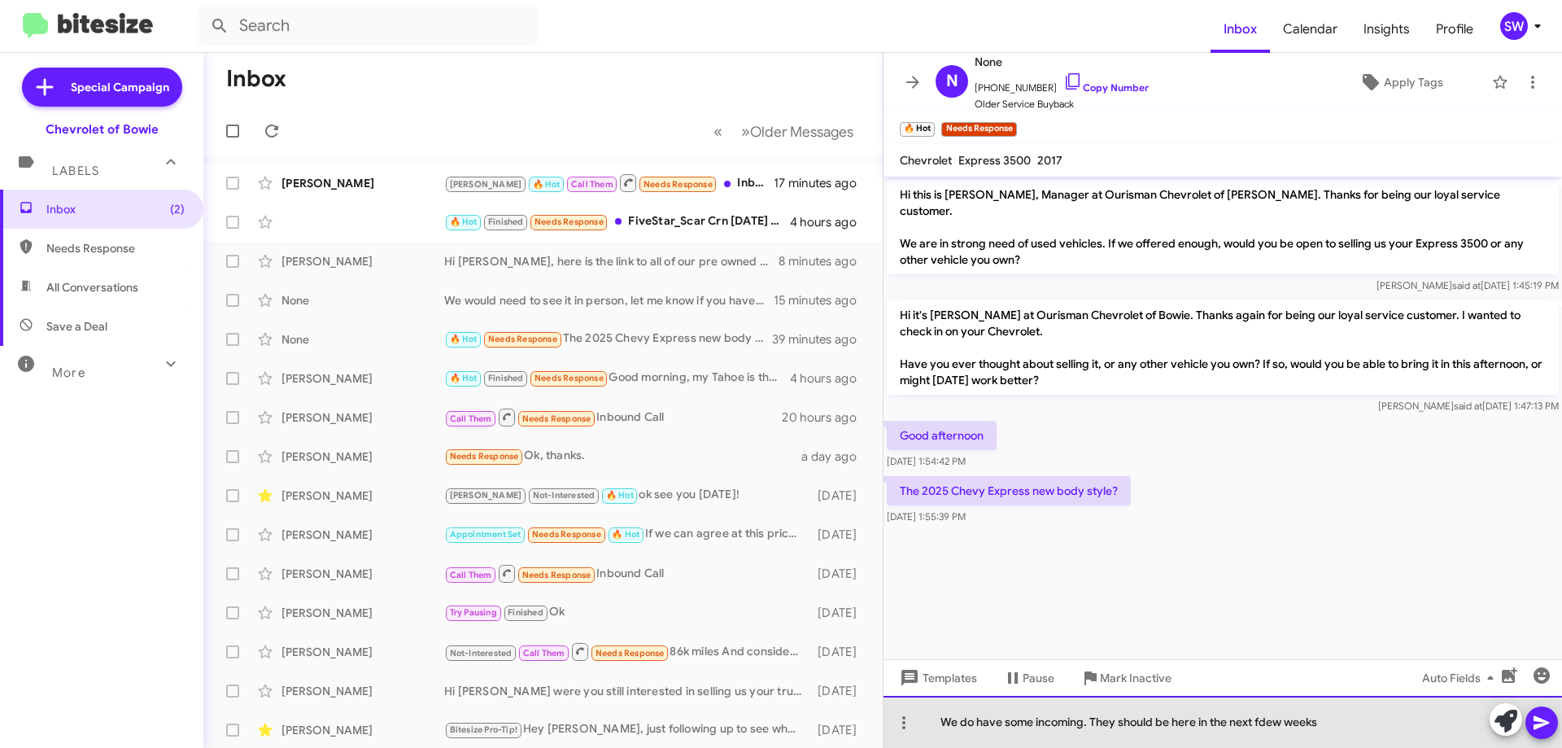
click at [1359, 723] on div "We do have some incoming. They should be here in the next fdew weeks" at bounding box center [1222, 722] width 678 height 52
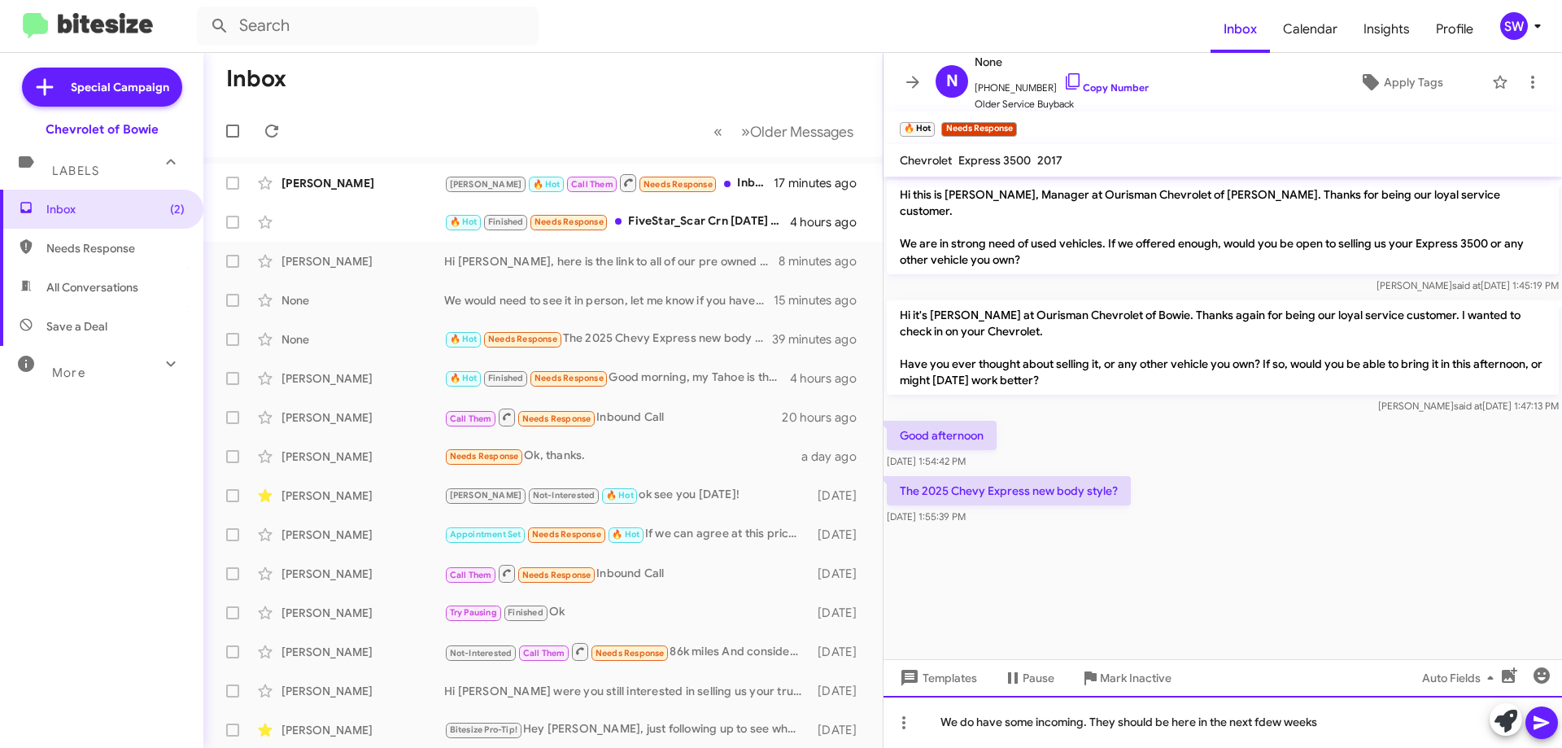
drag, startPoint x: 1267, startPoint y: 718, endPoint x: 1284, endPoint y: 741, distance: 28.5
click at [1267, 719] on div "We do have some incoming. They should be here in the next fdew weeks" at bounding box center [1222, 722] width 678 height 52
click at [1362, 730] on div "We do have some incoming. They should be here in the next few weeks" at bounding box center [1222, 722] width 678 height 52
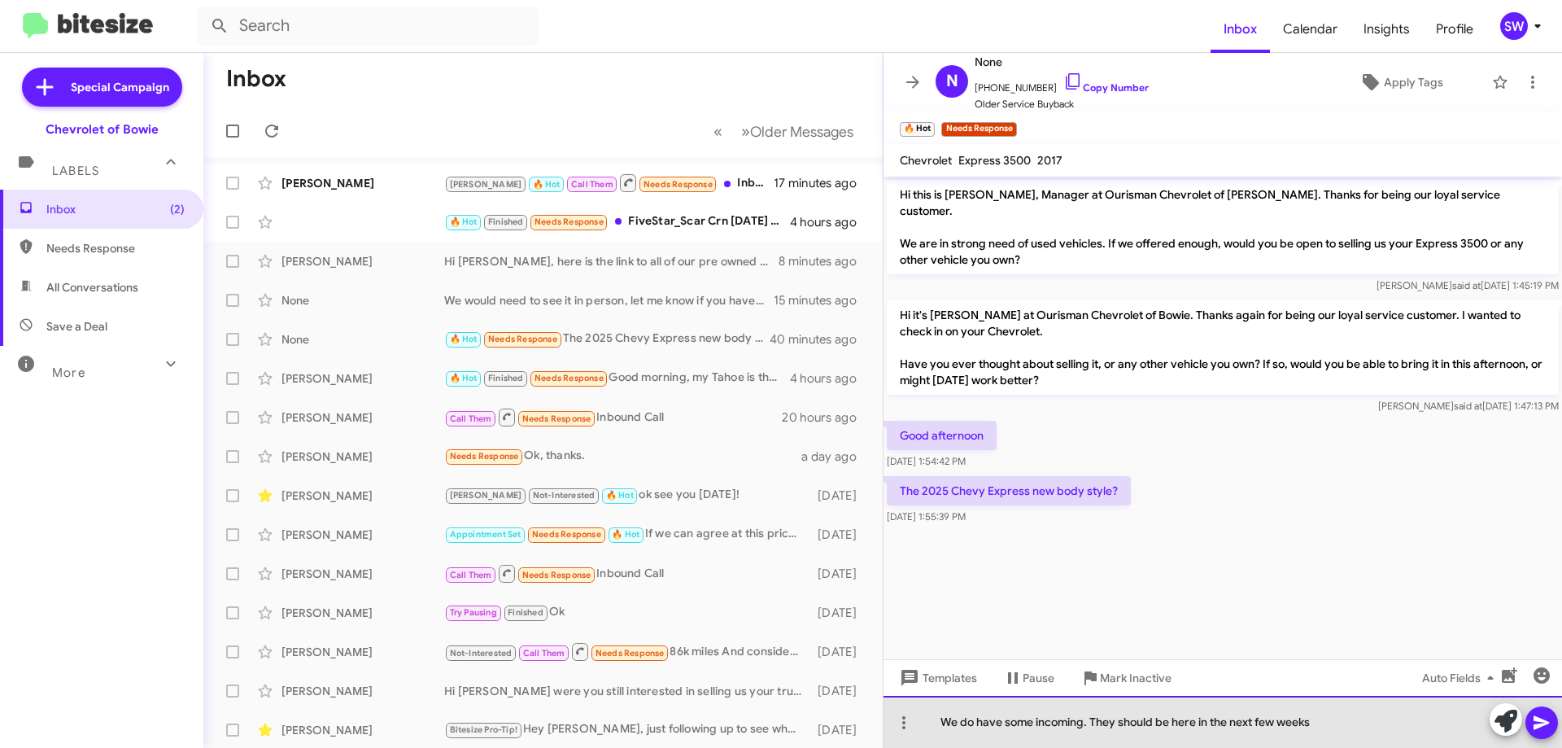
click at [1091, 726] on div "We do have some incoming. They should be here in the next few weeks" at bounding box center [1222, 722] width 678 height 52
click at [1162, 717] on div "We do have some incoming. They should be here in the next few weeks" at bounding box center [1222, 722] width 678 height 52
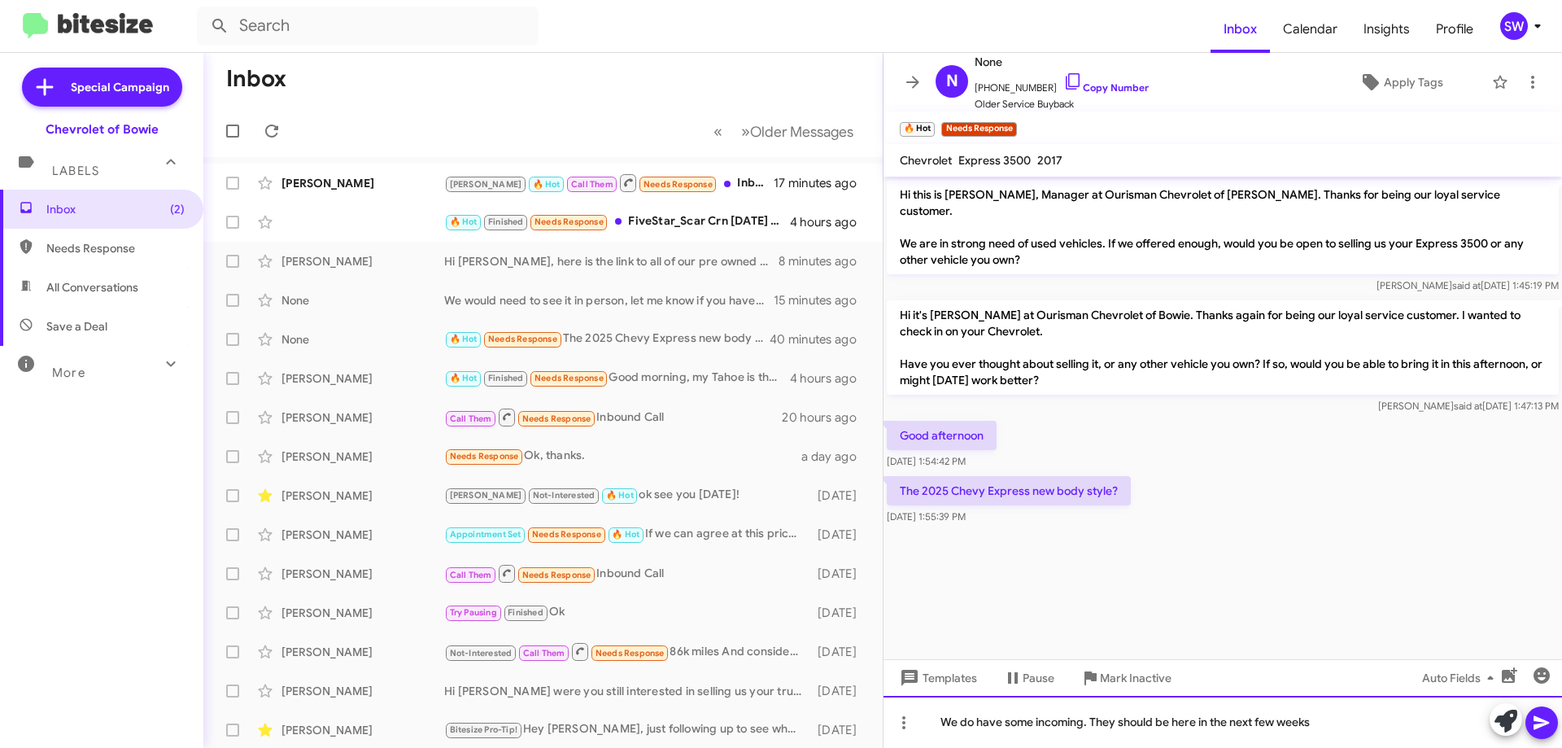
click at [1167, 721] on div "We do have some incoming. They should be here in the next few weeks" at bounding box center [1222, 722] width 678 height 52
drag, startPoint x: 1206, startPoint y: 720, endPoint x: 1320, endPoint y: 723, distance: 114.7
click at [1209, 721] on div "We do have some incoming. They should be here in the next few weeks" at bounding box center [1222, 722] width 678 height 52
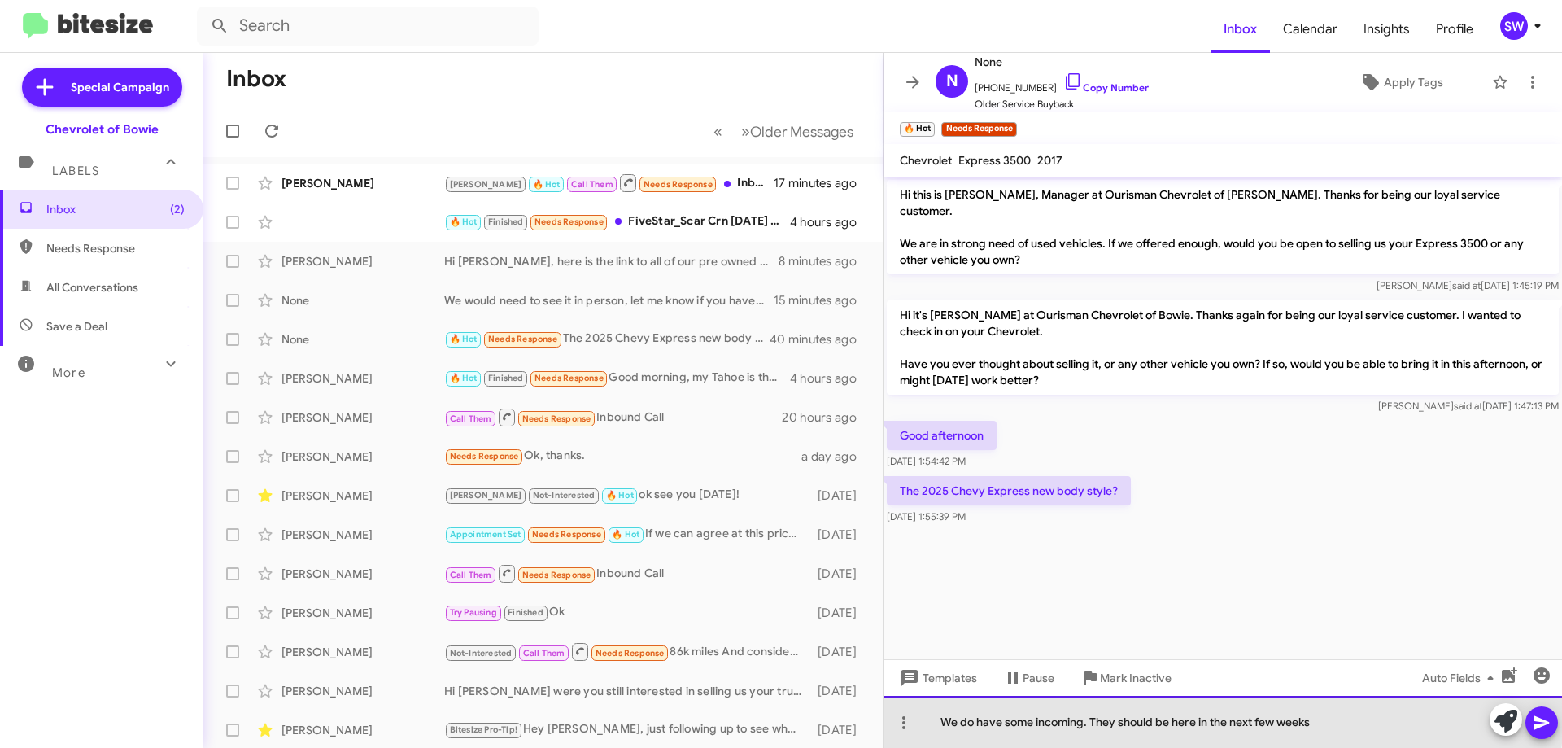
click at [1326, 722] on div "We do have some incoming. They should be here in the next few weeks" at bounding box center [1222, 722] width 678 height 52
click at [1329, 722] on div "We do have some incoming. They should be here in the next few weeks" at bounding box center [1222, 722] width 678 height 52
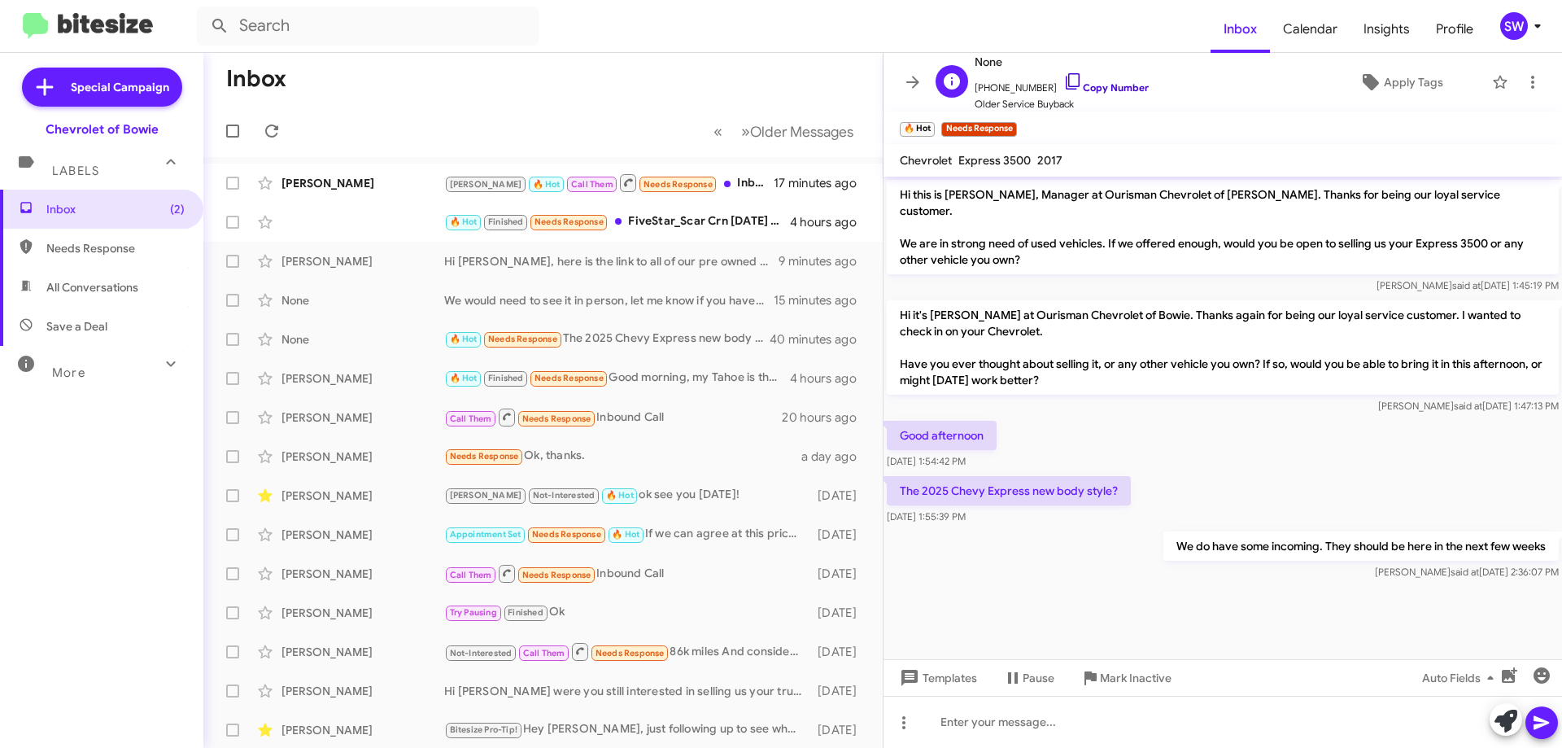
click at [1063, 79] on icon at bounding box center [1073, 82] width 20 height 20
drag, startPoint x: 924, startPoint y: 471, endPoint x: 1006, endPoint y: 479, distance: 82.6
click at [1029, 476] on p "The 2025 Chevy Express new body style?" at bounding box center [1009, 490] width 244 height 29
copy p "2025 Chevy Express"
click at [701, 179] on div "Brian 🔥 Hot Call Them Needs Response Inbound Call" at bounding box center [624, 182] width 360 height 20
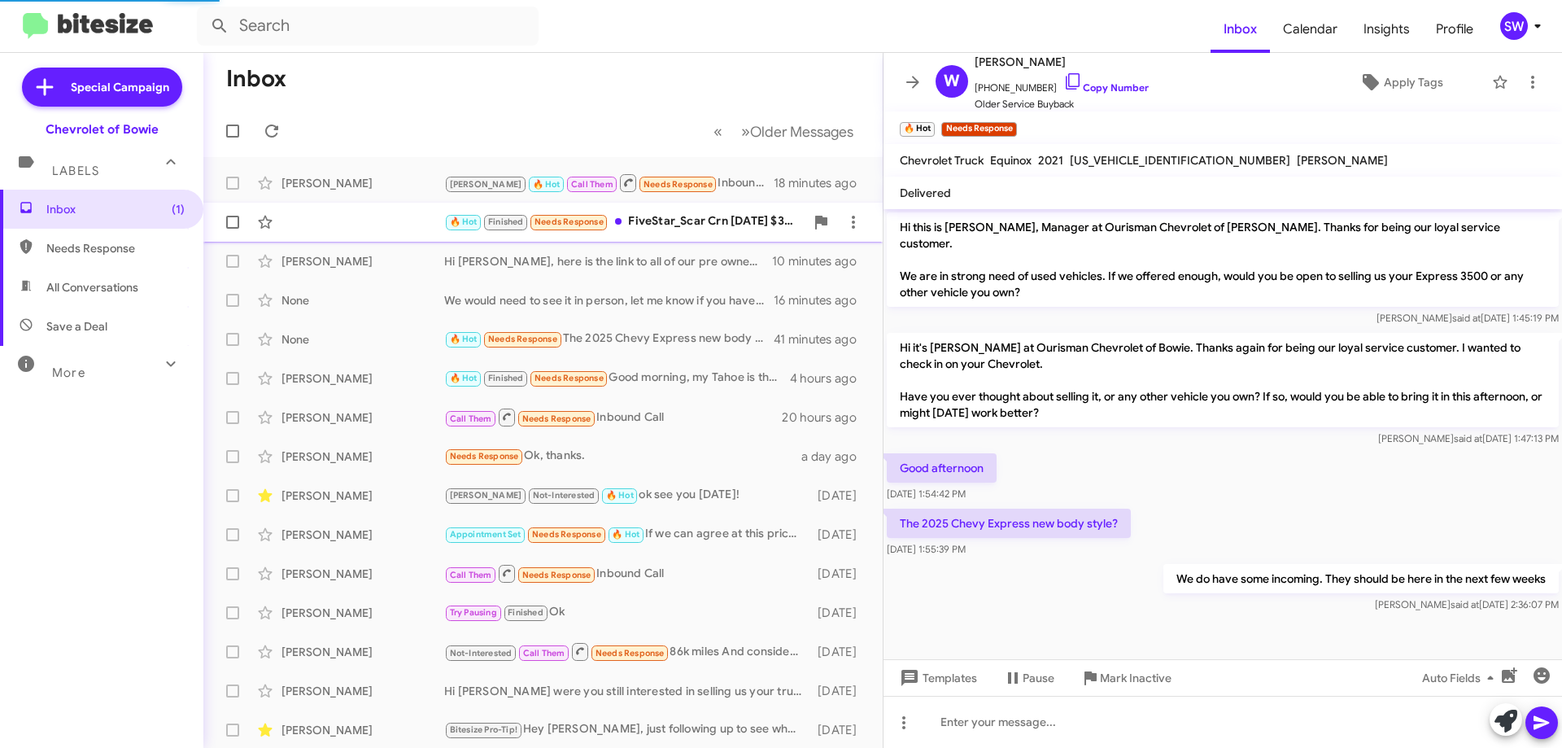
scroll to position [431, 0]
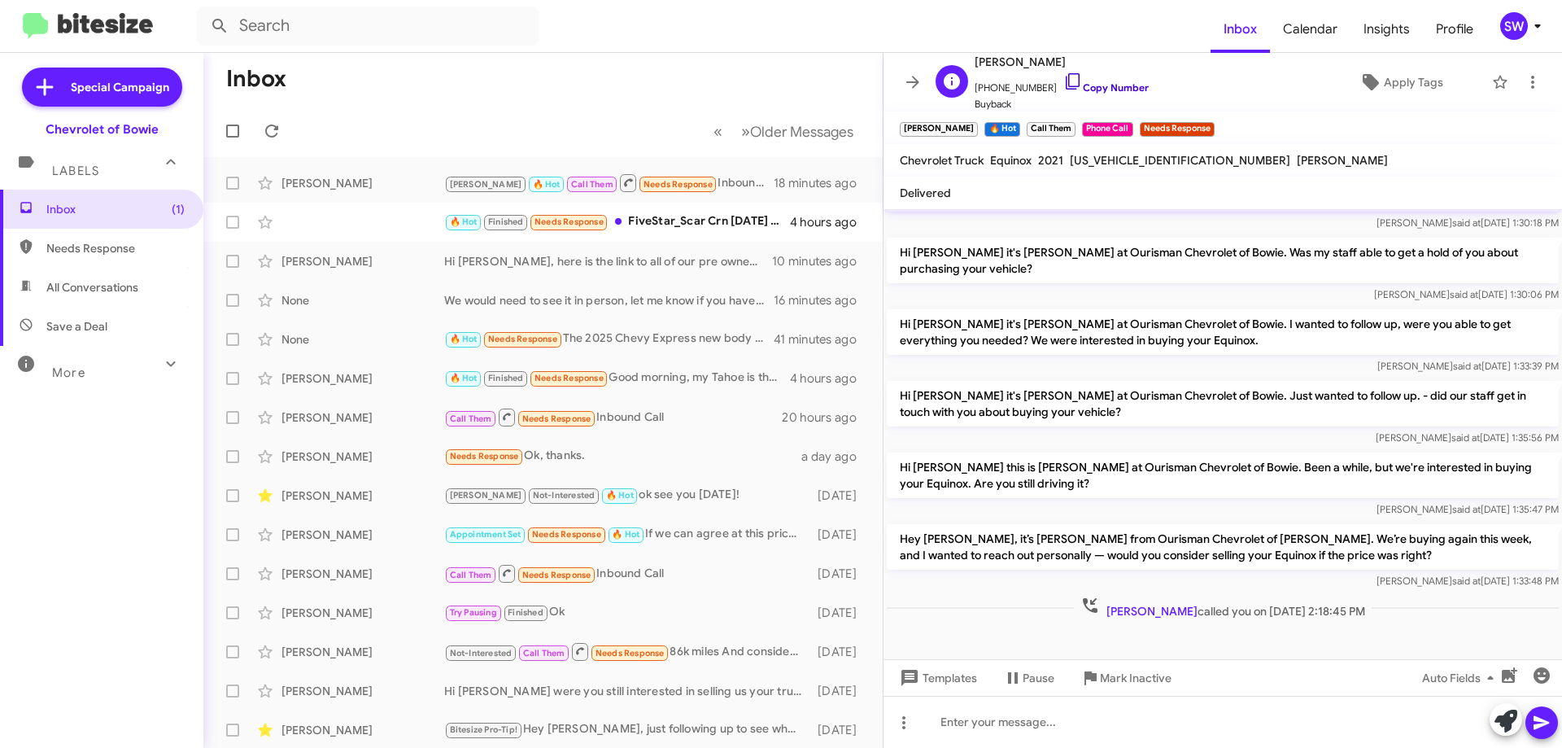
click at [1063, 81] on icon at bounding box center [1073, 82] width 20 height 20
drag, startPoint x: 611, startPoint y: 340, endPoint x: 728, endPoint y: 333, distance: 117.4
click at [612, 340] on div "🔥 Hot Needs Response The 2025 Chevy Express new body style?" at bounding box center [624, 338] width 360 height 19
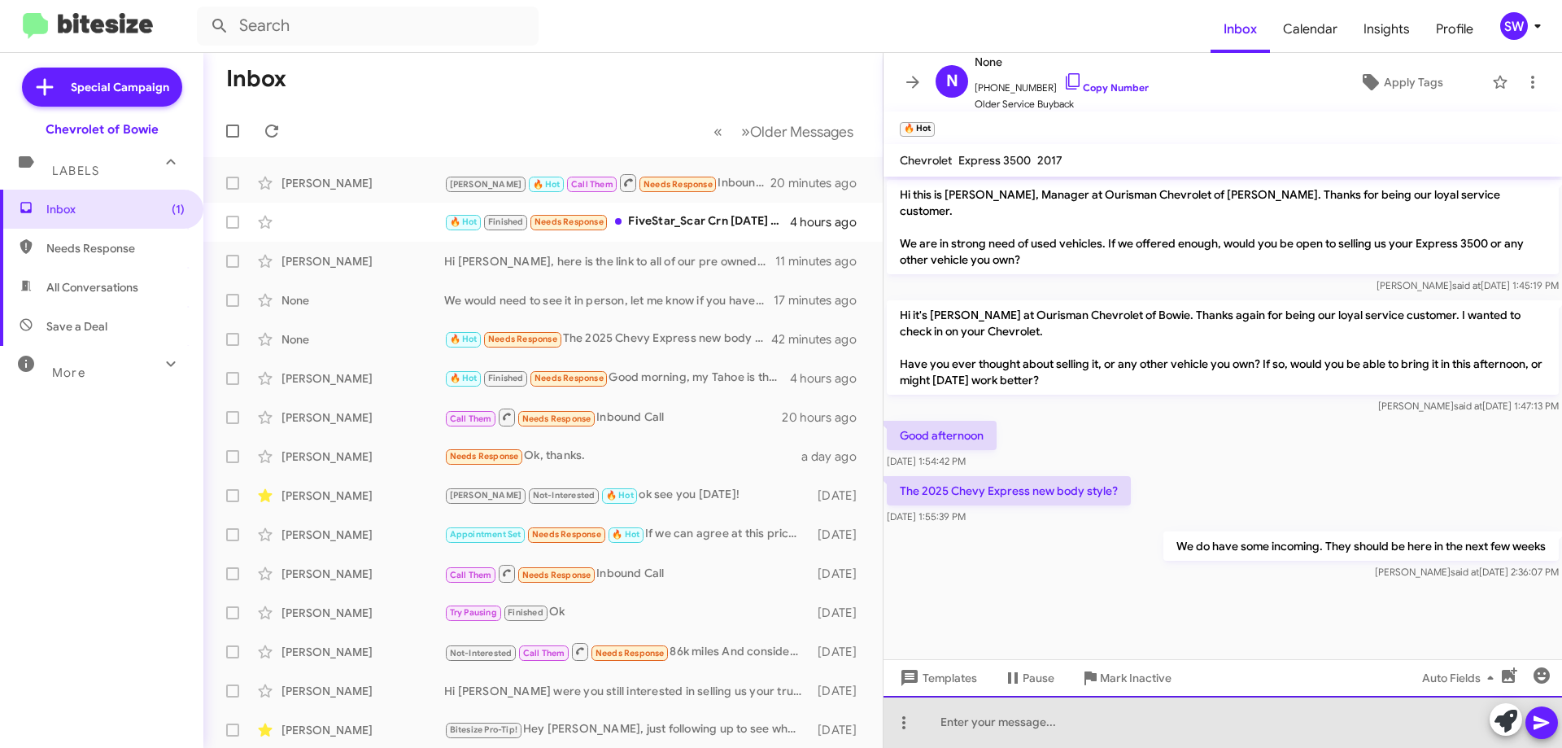
click at [1042, 738] on div at bounding box center [1222, 722] width 678 height 52
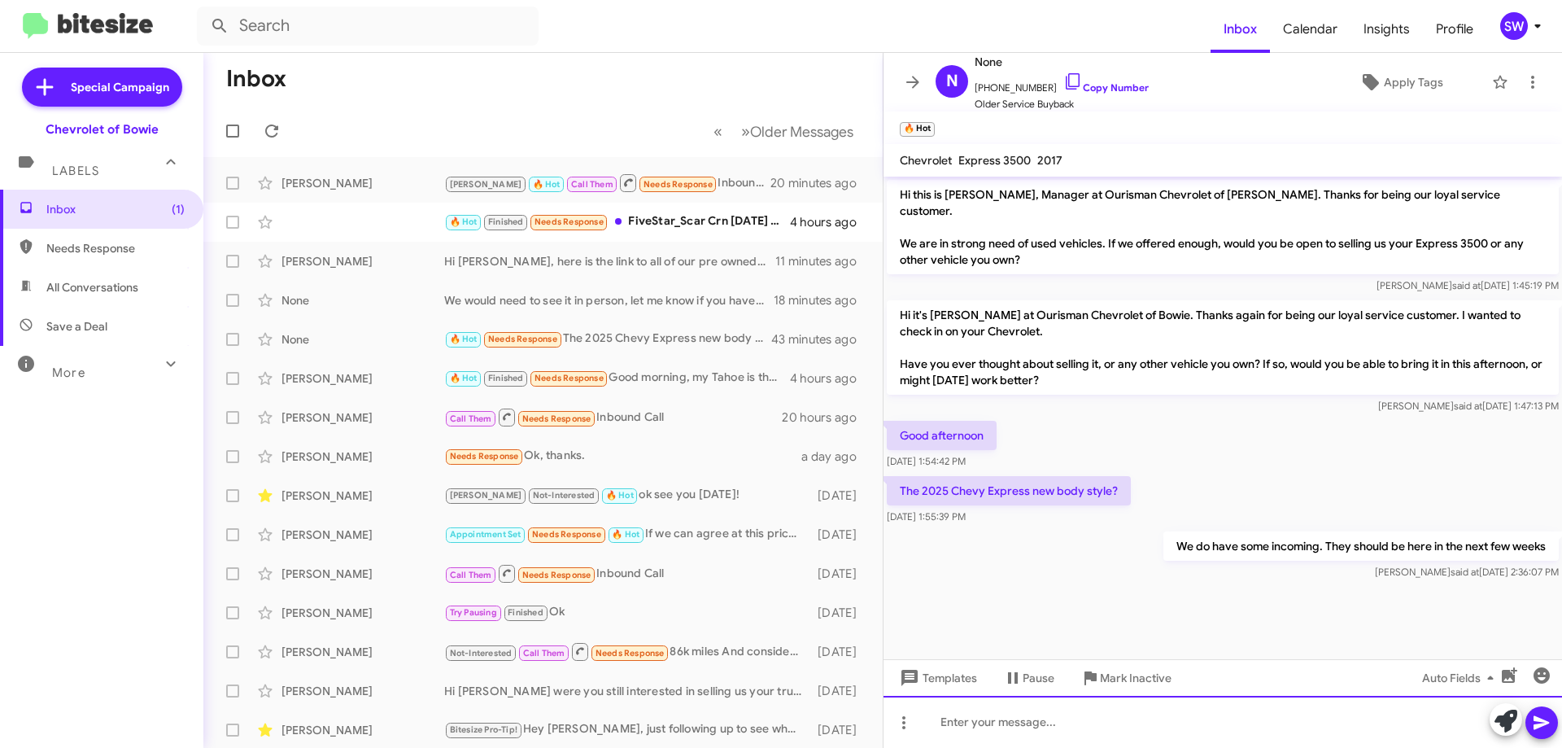
click at [1027, 731] on div at bounding box center [1222, 722] width 678 height 52
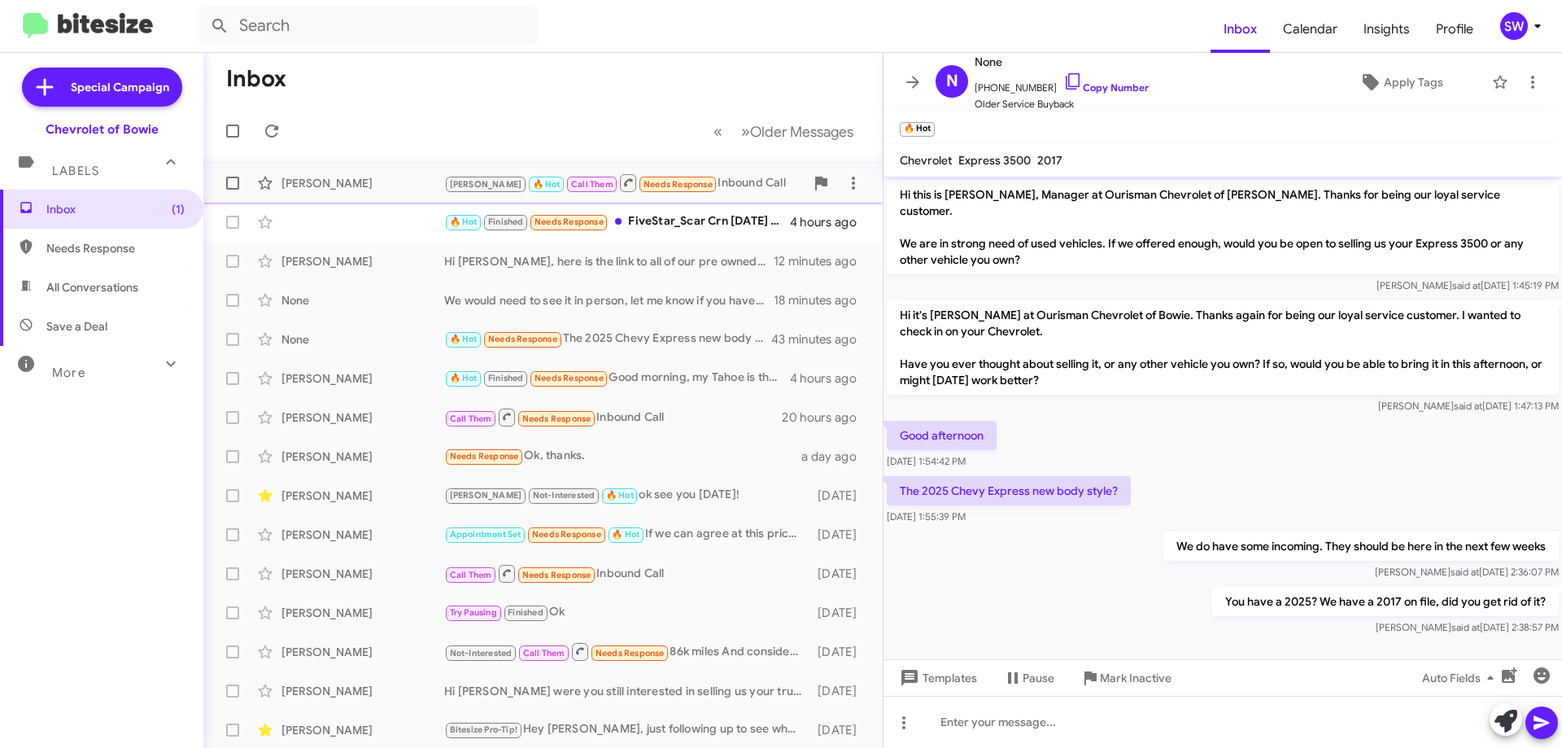
click at [704, 187] on div "Brian 🔥 Hot Call Them Needs Response Inbound Call" at bounding box center [624, 182] width 360 height 20
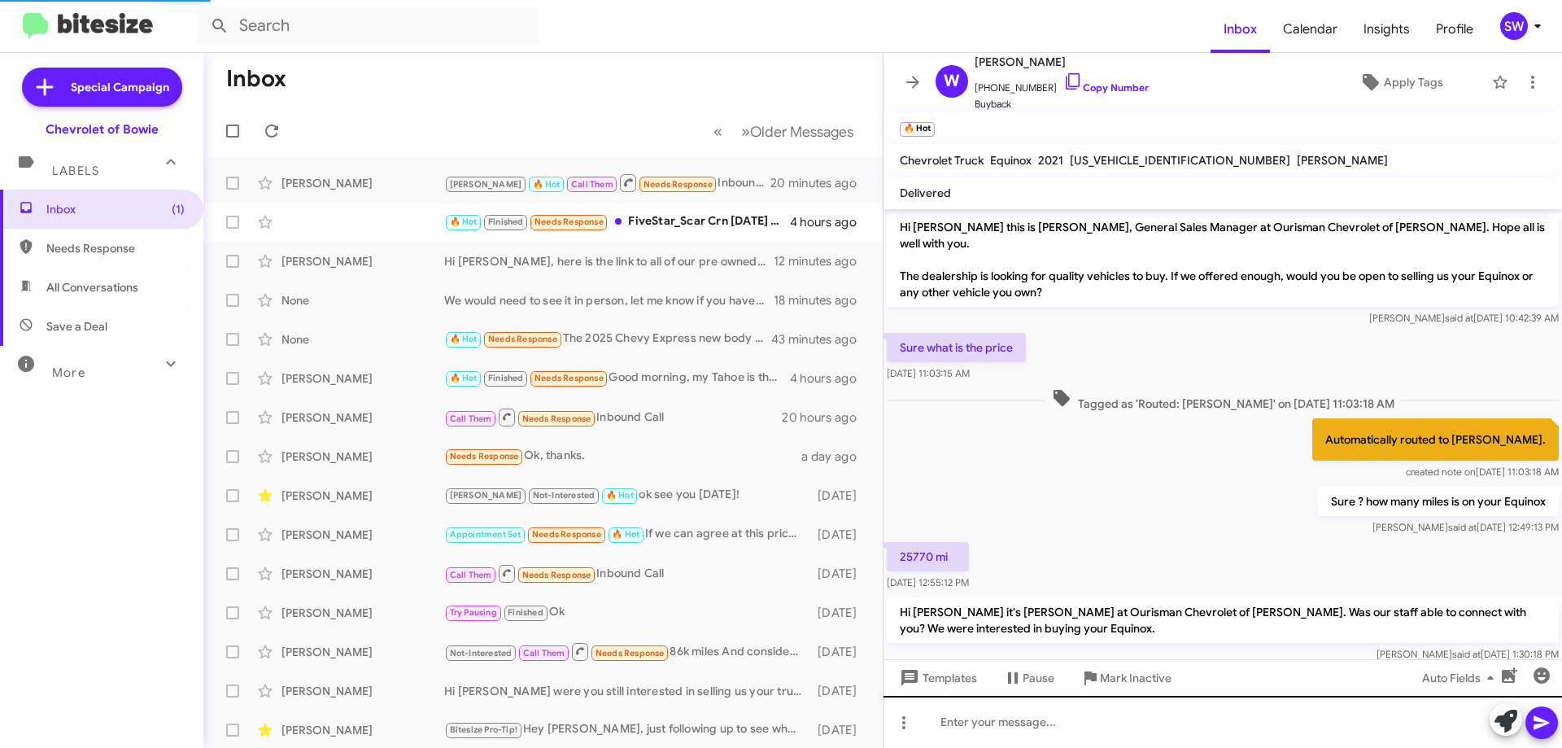
scroll to position [431, 0]
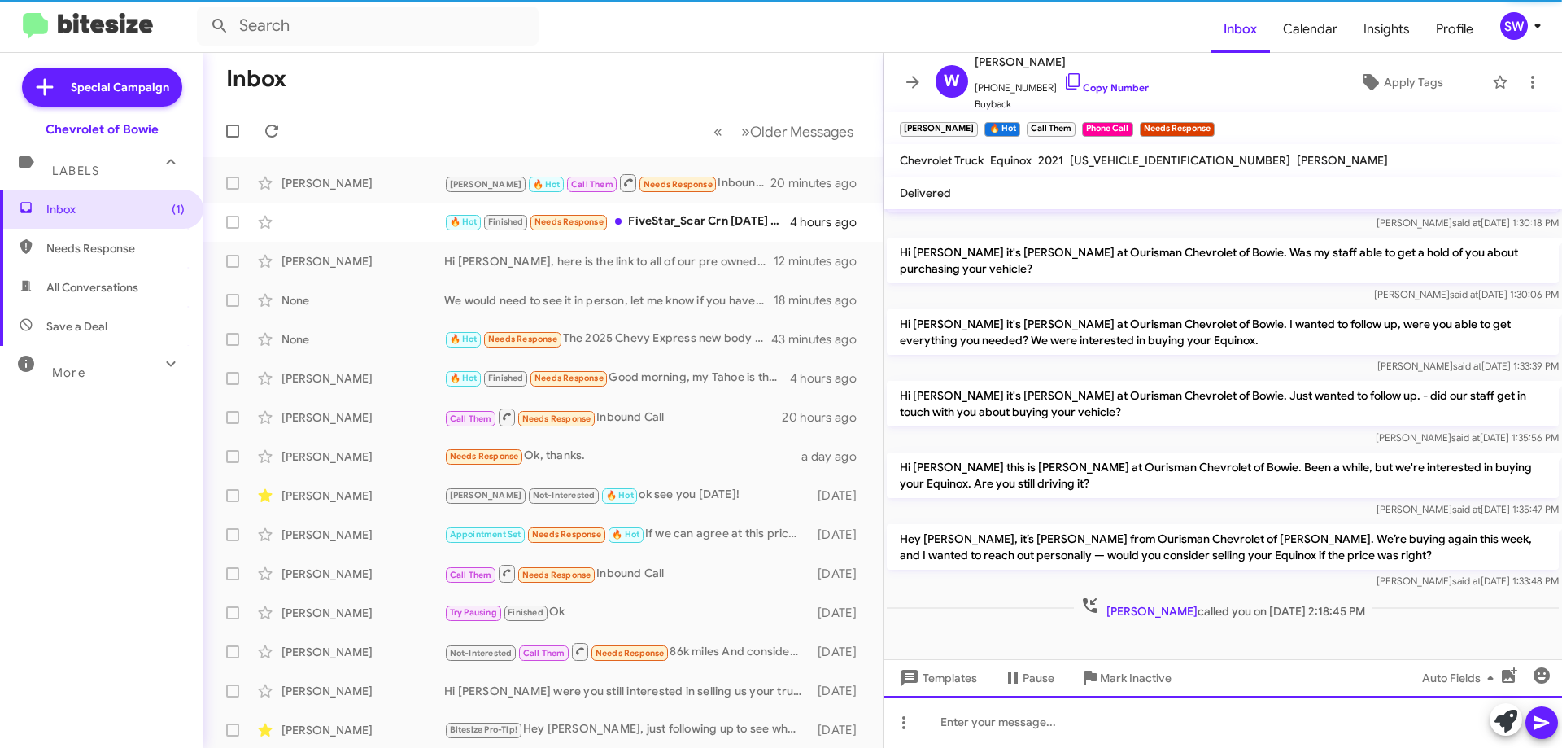
click at [1027, 719] on div at bounding box center [1222, 722] width 678 height 52
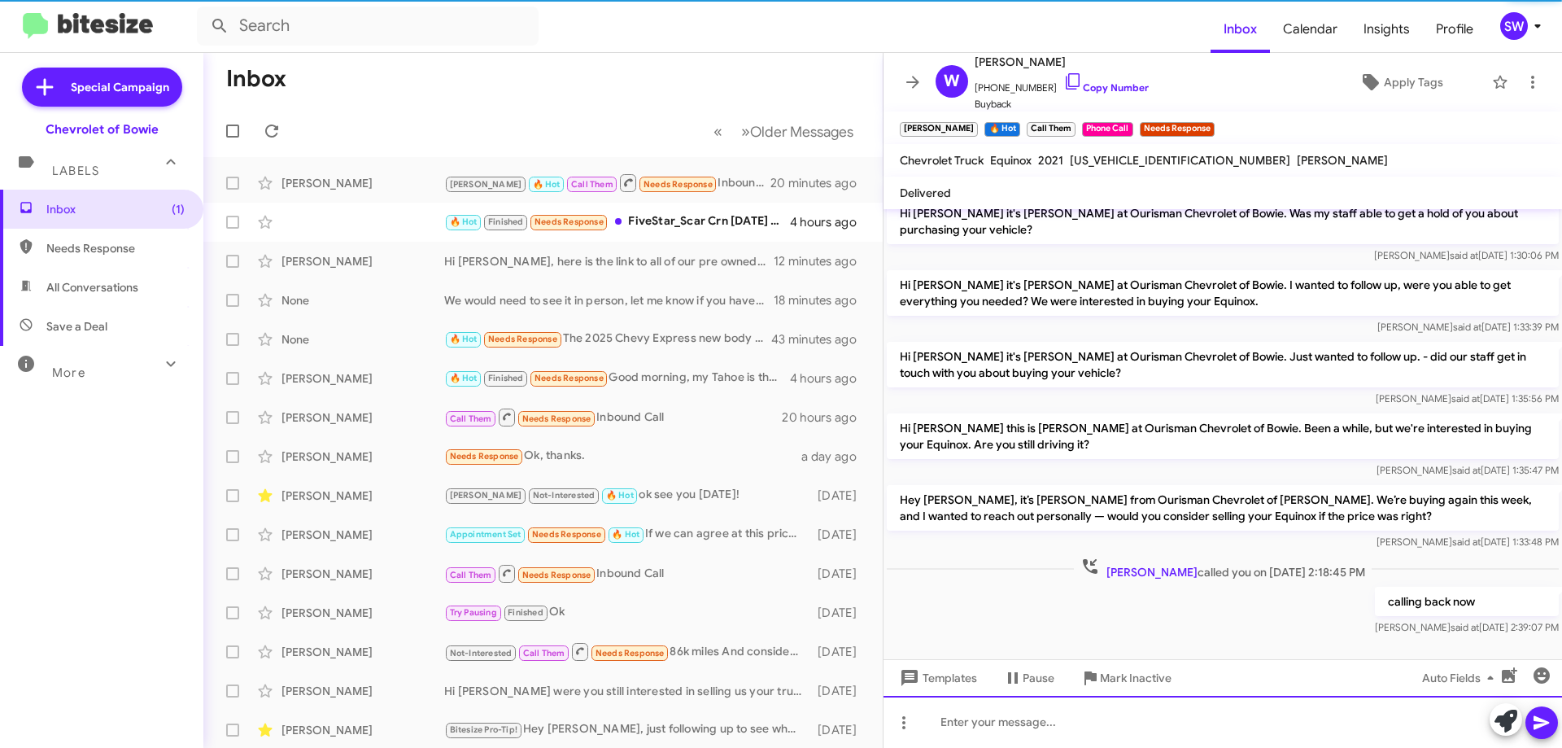
scroll to position [491, 0]
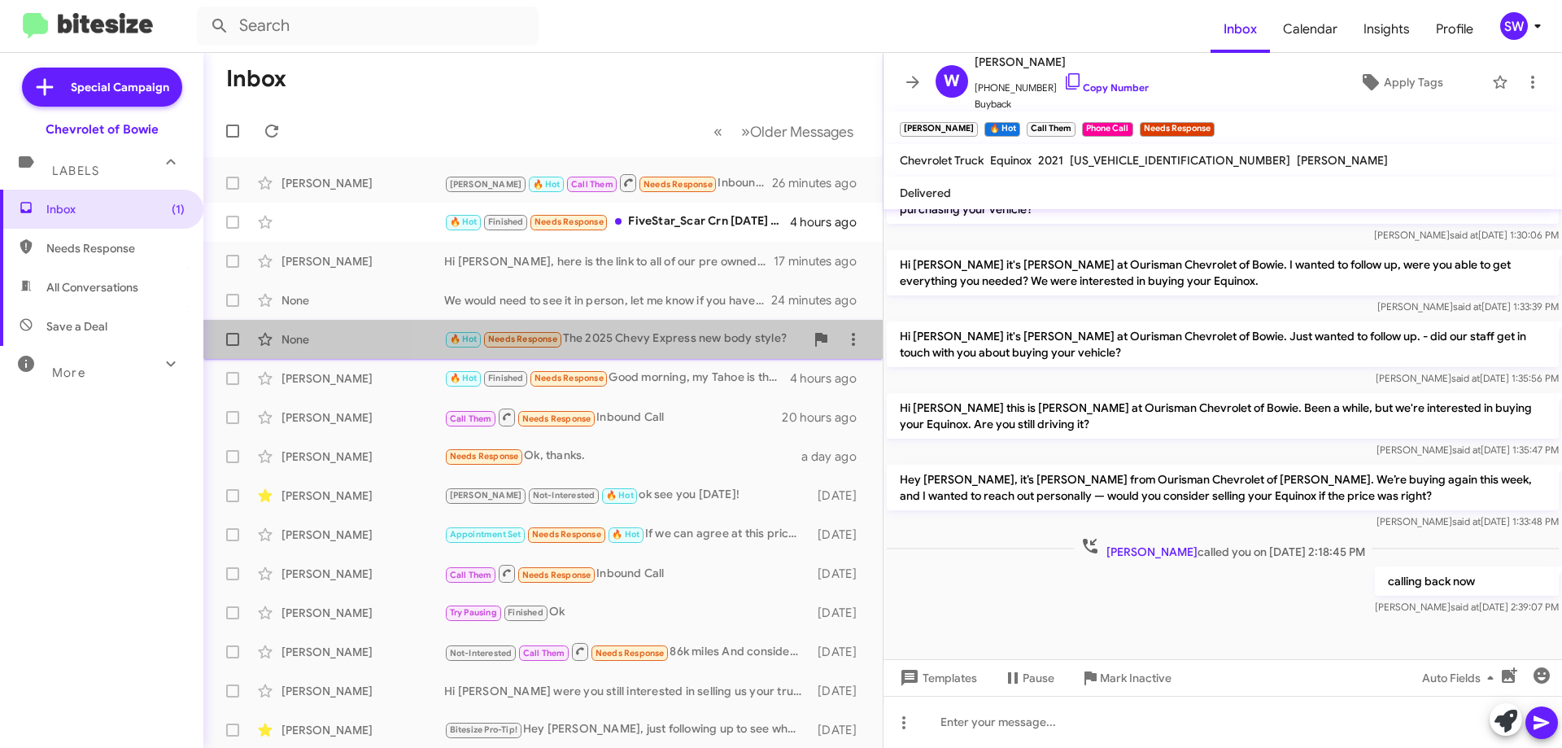
drag, startPoint x: 640, startPoint y: 334, endPoint x: 654, endPoint y: 332, distance: 14.0
click at [641, 335] on div "🔥 Hot Needs Response The 2025 Chevy Express new body style?" at bounding box center [624, 338] width 360 height 19
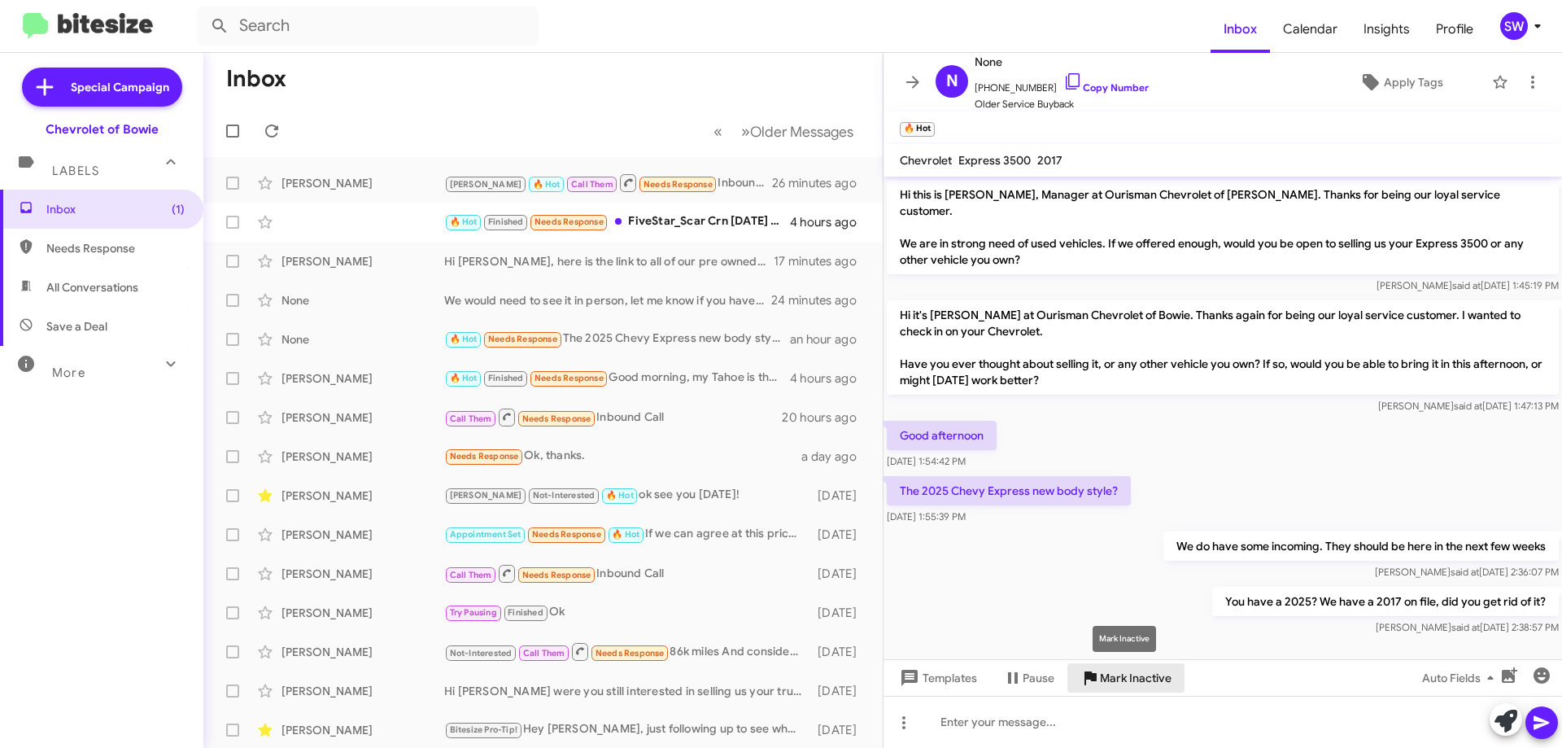
drag, startPoint x: 1123, startPoint y: 678, endPoint x: 1148, endPoint y: 649, distance: 37.5
click at [1123, 678] on span "Mark Inactive" at bounding box center [1136, 677] width 72 height 29
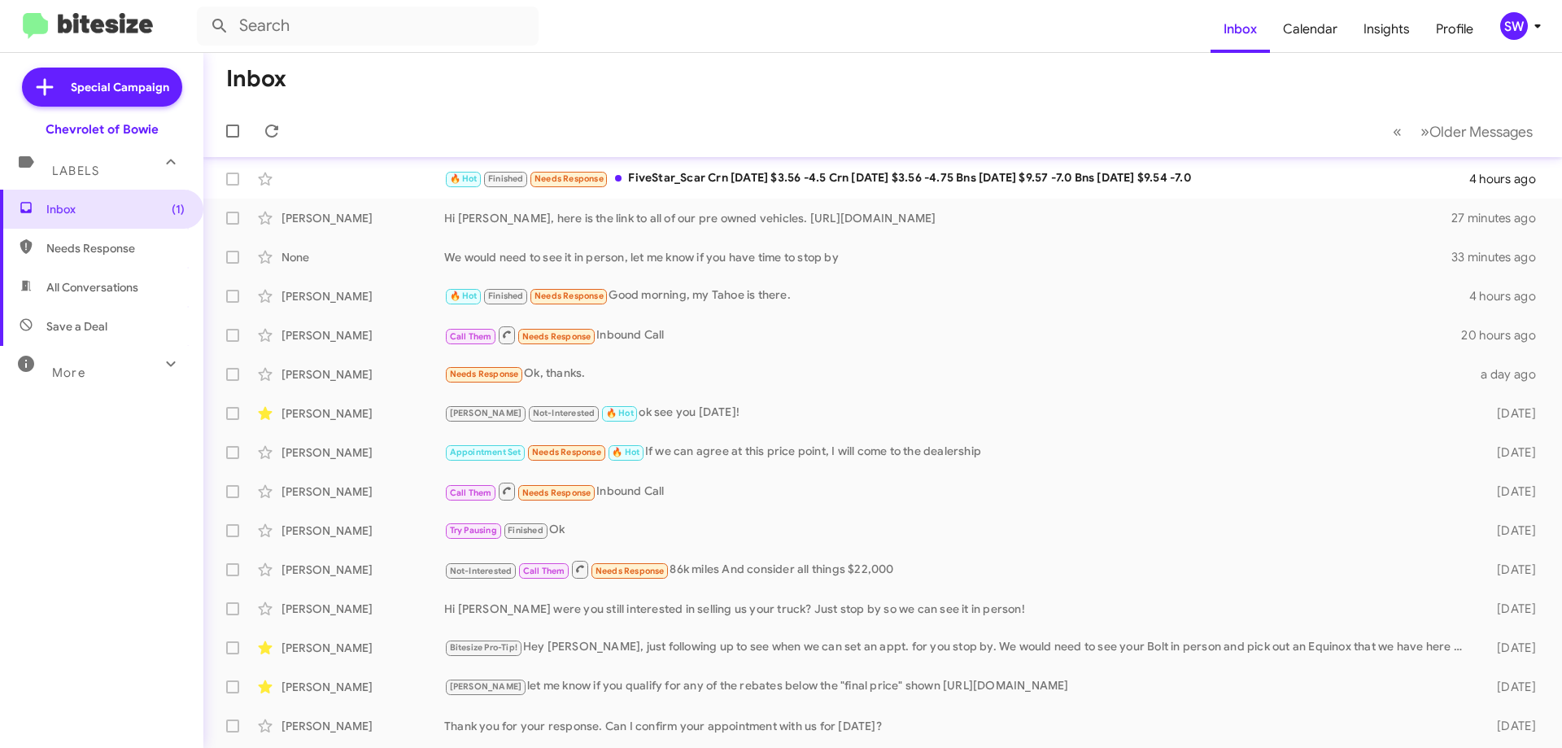
scroll to position [81, 0]
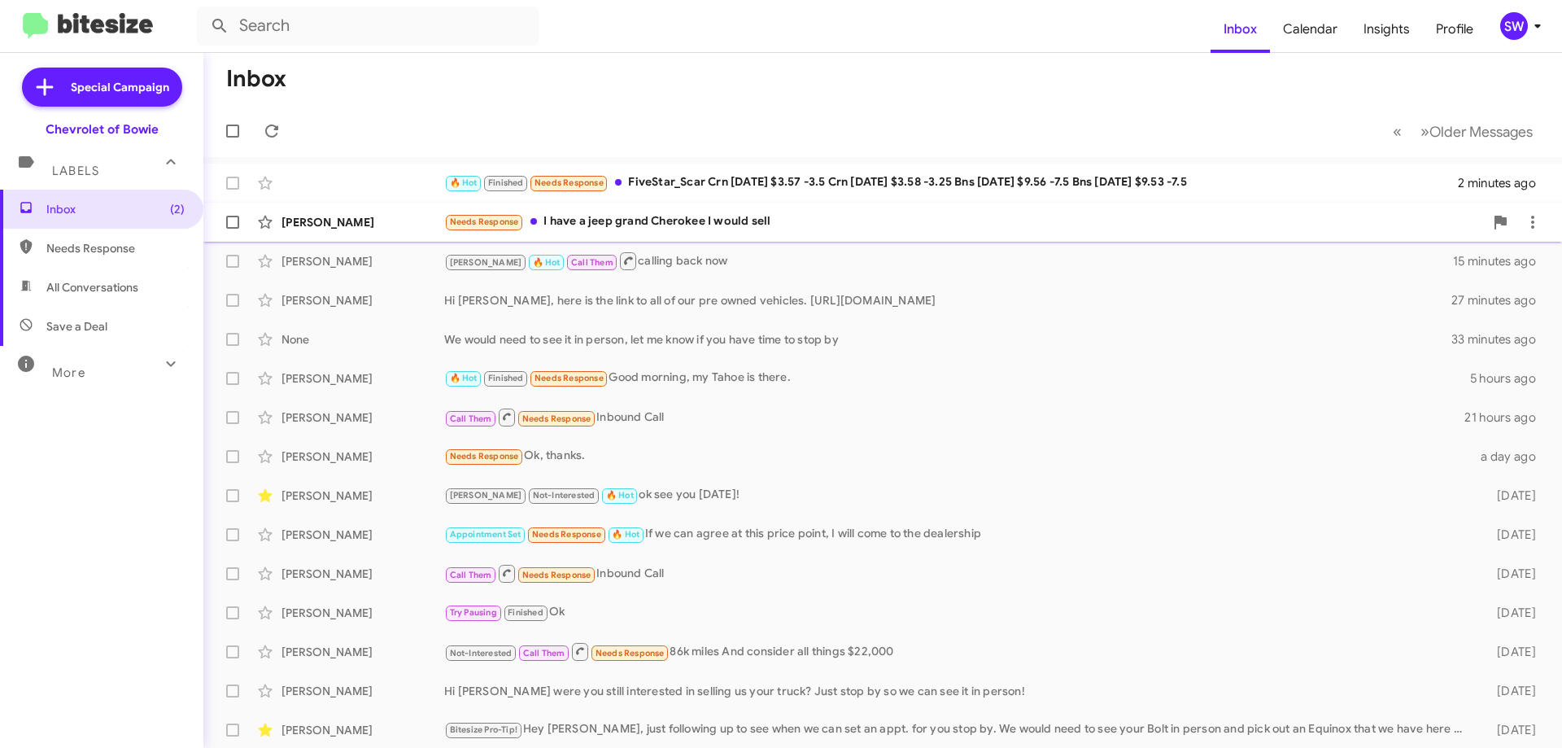
click at [684, 224] on div "Needs Response I have a jeep grand Cherokee I would sell" at bounding box center [964, 221] width 1040 height 19
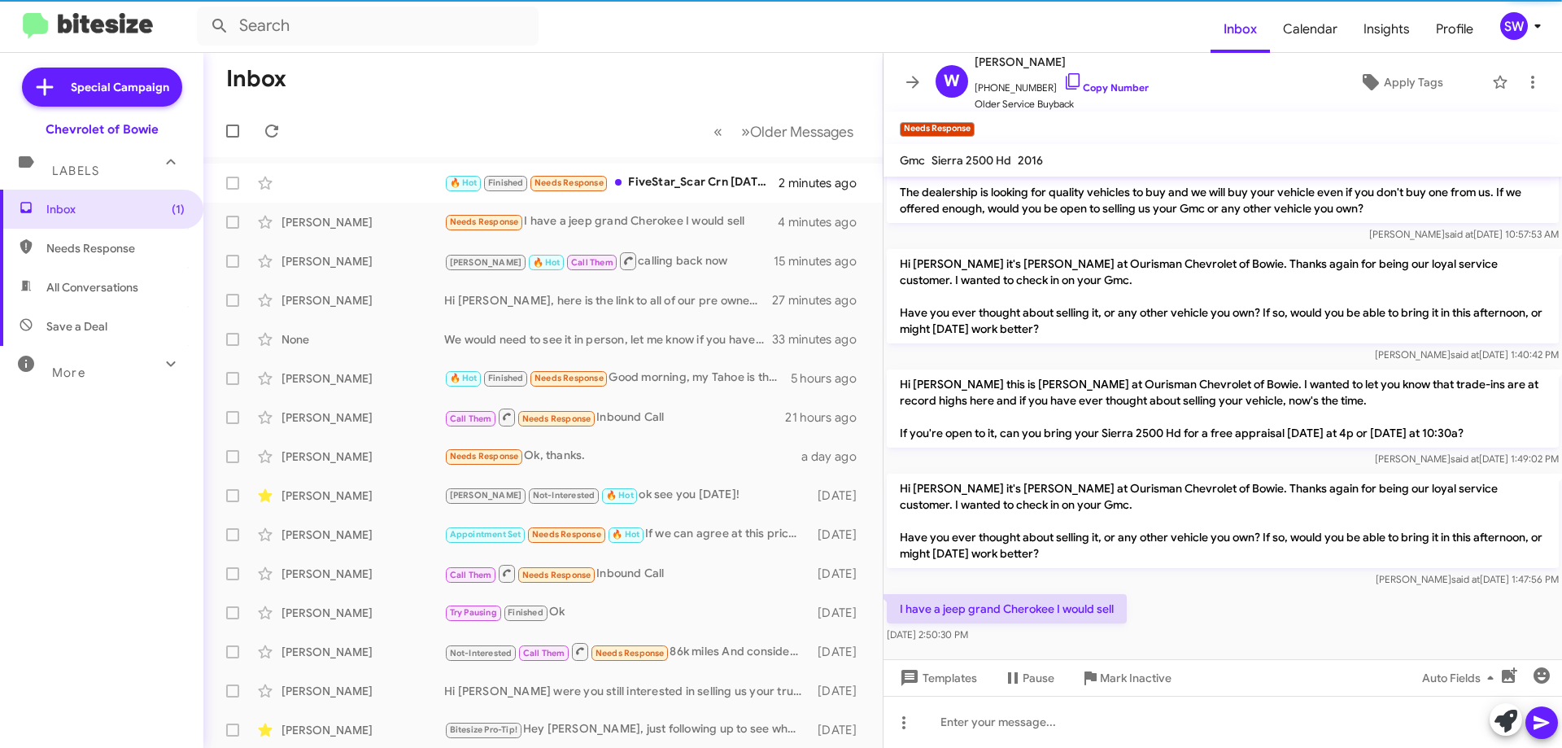
scroll to position [59, 0]
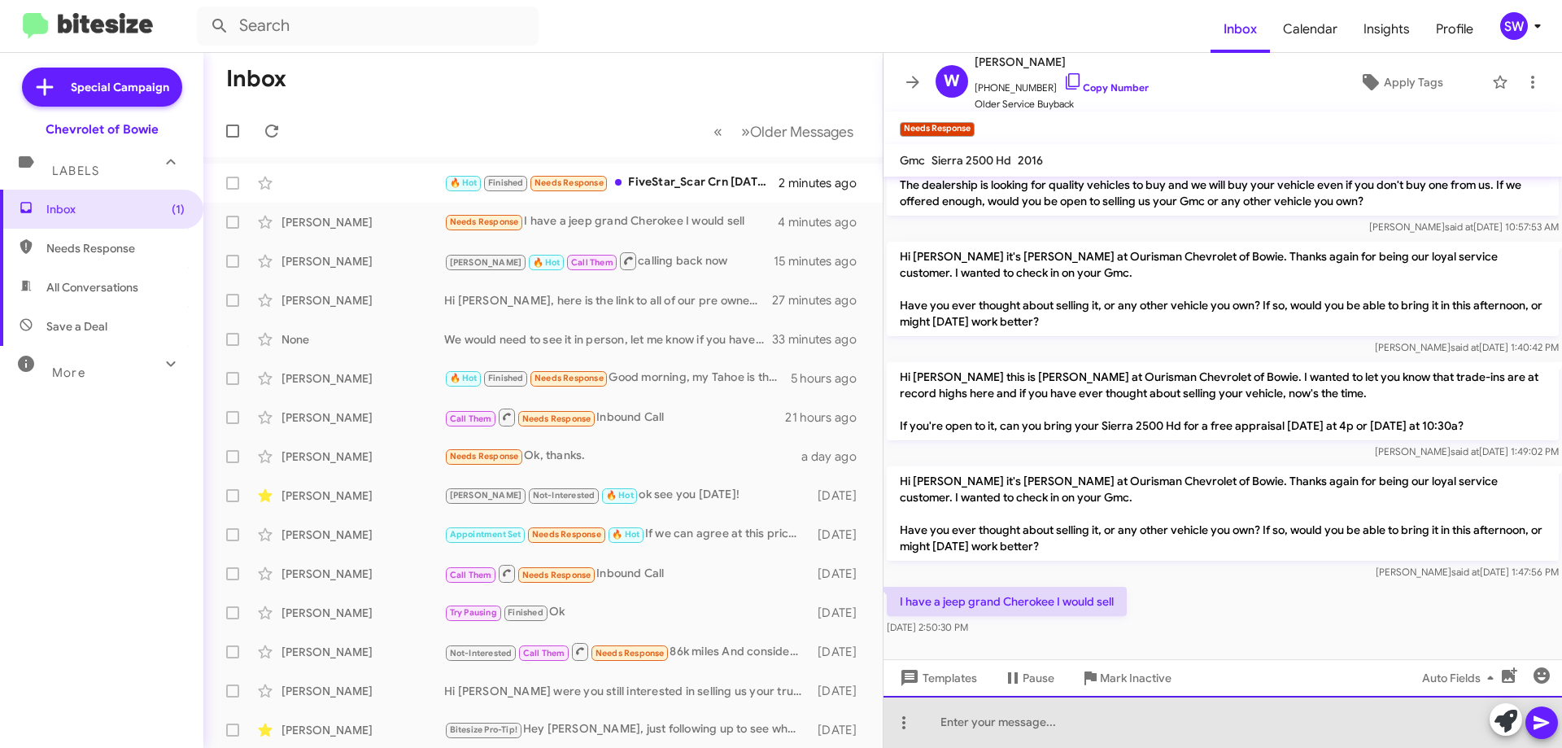
click at [1055, 708] on div at bounding box center [1222, 722] width 678 height 52
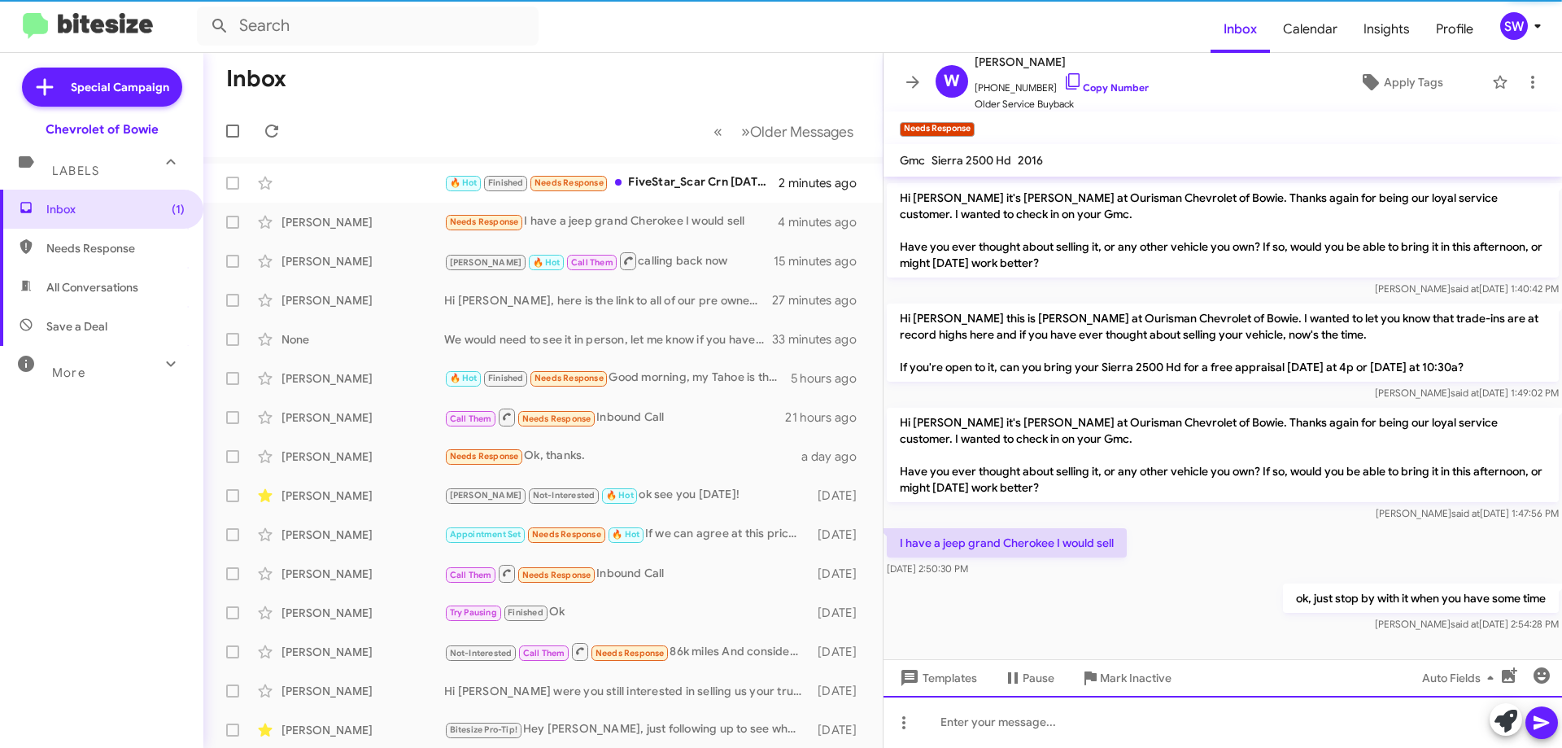
scroll to position [118, 0]
